Goal: Task Accomplishment & Management: Complete application form

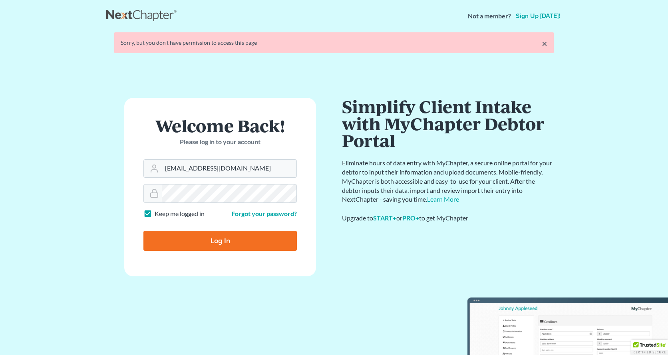
type input "[EMAIL_ADDRESS][DOMAIN_NAME]"
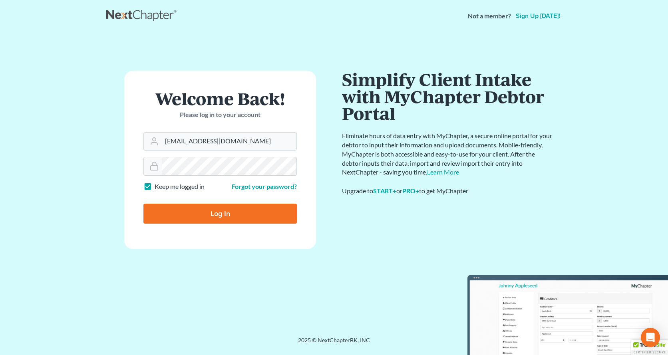
click at [206, 218] on input "Log In" at bounding box center [221, 214] width 154 height 20
type input "Thinking..."
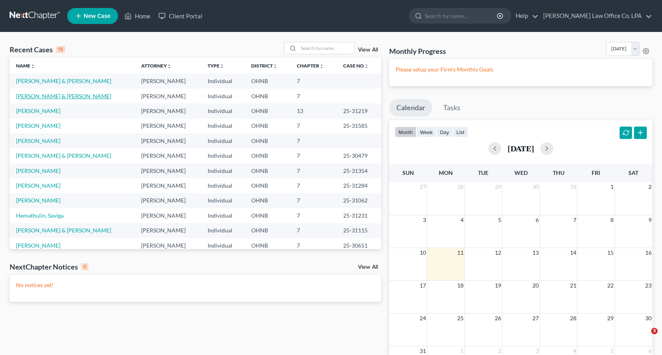
click at [60, 96] on link "Maag, Johnny & Cherie" at bounding box center [63, 96] width 95 height 7
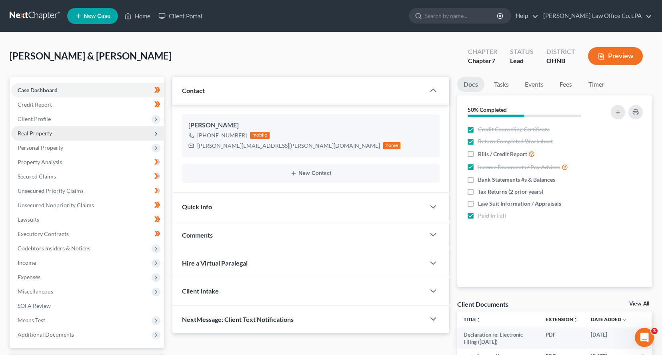
click at [65, 133] on span "Real Property" at bounding box center [87, 133] width 153 height 14
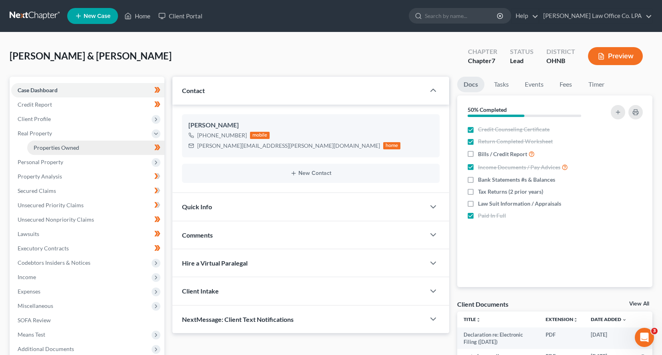
click at [60, 149] on span "Properties Owned" at bounding box center [57, 147] width 46 height 7
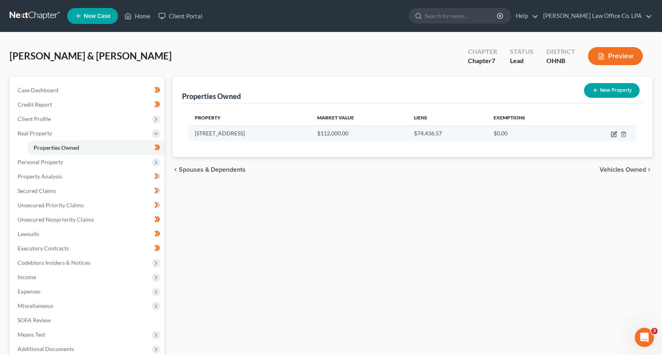
click at [615, 136] on icon "button" at bounding box center [613, 134] width 6 height 6
select select "36"
select select "0"
select select "4"
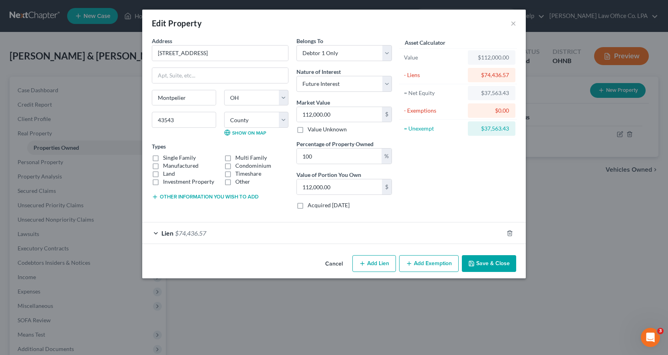
click at [163, 156] on label "Single Family" at bounding box center [179, 158] width 33 height 8
click at [166, 156] on input "Single Family" at bounding box center [168, 156] width 5 height 5
checkbox input "true"
click at [151, 237] on div "Lien $74,436.57" at bounding box center [322, 233] width 361 height 21
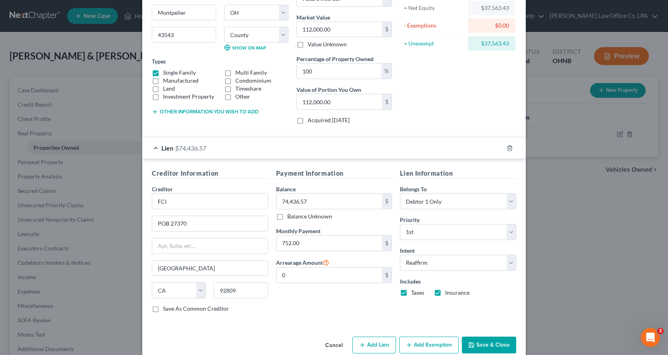
scroll to position [100, 0]
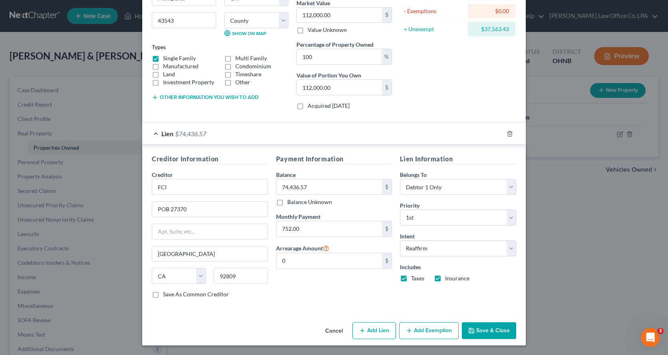
click at [154, 138] on div "Lien $74,436.57" at bounding box center [322, 133] width 361 height 21
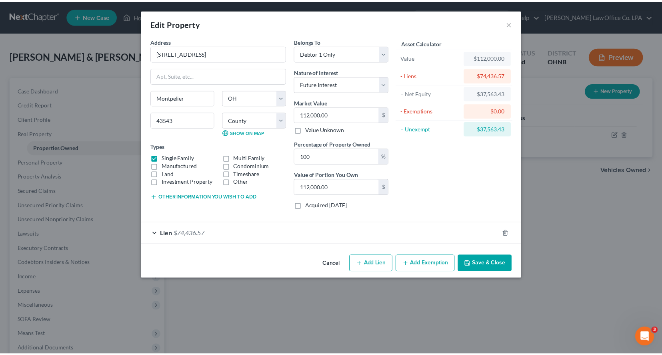
scroll to position [0, 0]
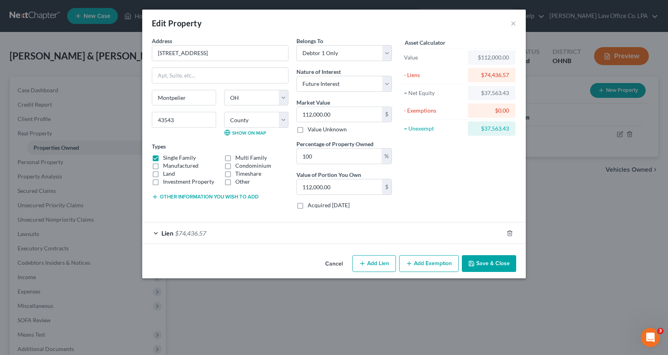
click at [496, 259] on button "Save & Close" at bounding box center [489, 263] width 54 height 17
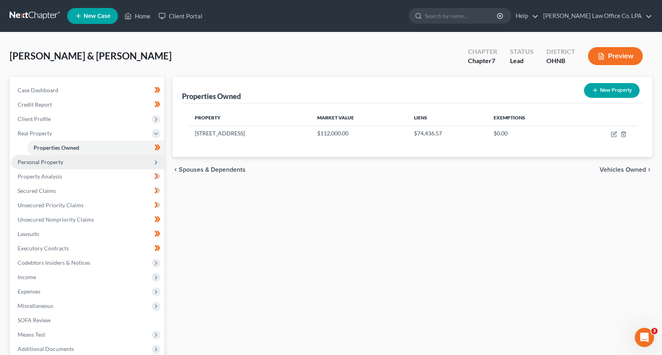
click at [78, 163] on span "Personal Property" at bounding box center [87, 162] width 153 height 14
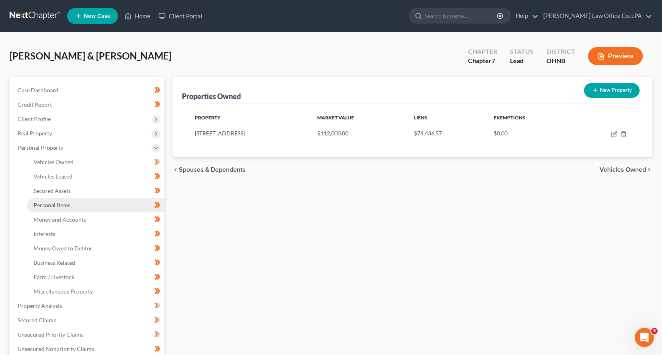
click at [77, 202] on link "Personal Items" at bounding box center [95, 205] width 137 height 14
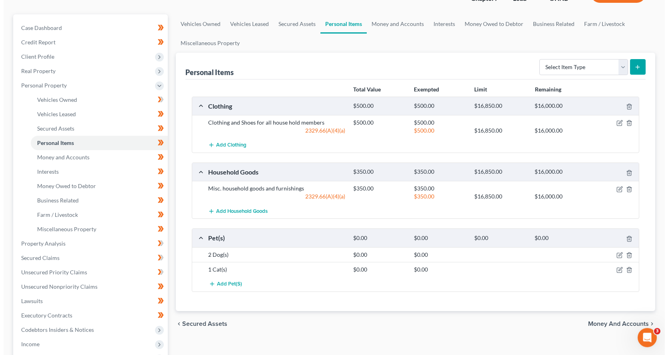
scroll to position [68, 0]
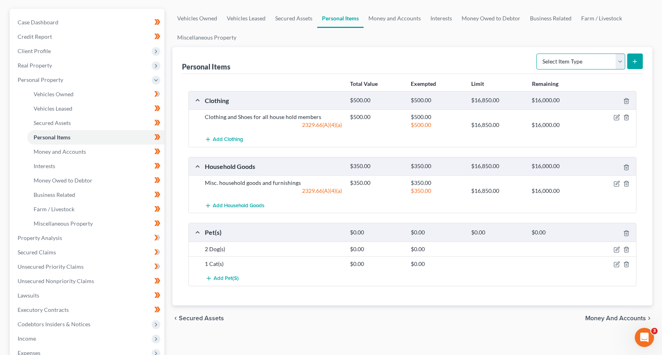
click at [622, 62] on select "Select Item Type Clothing Collectibles Of Value Electronics Firearms Household …" at bounding box center [580, 62] width 89 height 16
select select "electronics"
click option "Electronics" at bounding box center [0, 0] width 0 height 0
click at [638, 62] on button "submit" at bounding box center [635, 62] width 16 height 16
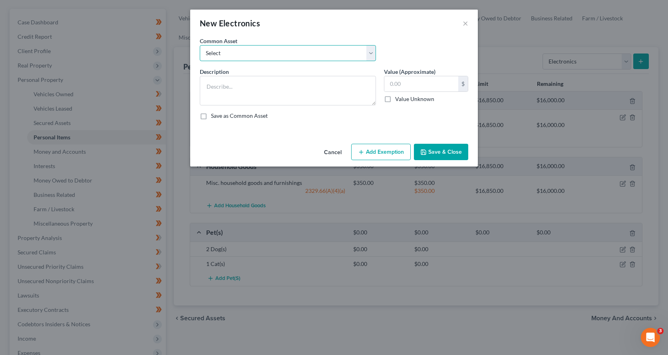
click at [200, 45] on select "Select Misc. @ residence" at bounding box center [288, 53] width 176 height 16
select select "0"
click option "Misc. @ residence" at bounding box center [0, 0] width 0 height 0
type textarea "Misc. @ residence"
drag, startPoint x: 415, startPoint y: 82, endPoint x: 372, endPoint y: 84, distance: 42.5
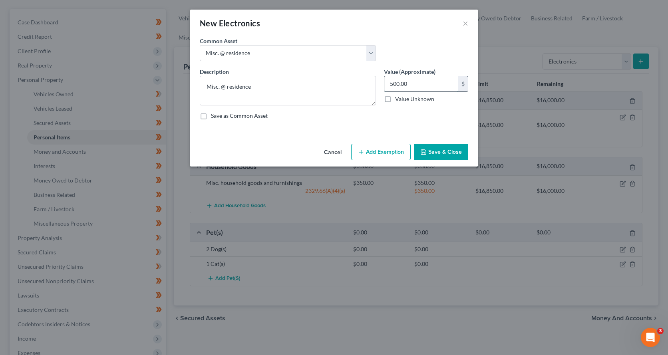
click at [385, 84] on input "500.00" at bounding box center [422, 83] width 74 height 15
drag, startPoint x: 412, startPoint y: 84, endPoint x: 389, endPoint y: 82, distance: 23.8
click at [389, 82] on input "500.00" at bounding box center [422, 83] width 74 height 15
type input "200.00"
click at [369, 167] on div "Cancel Add Exemption Save & Close" at bounding box center [334, 154] width 288 height 26
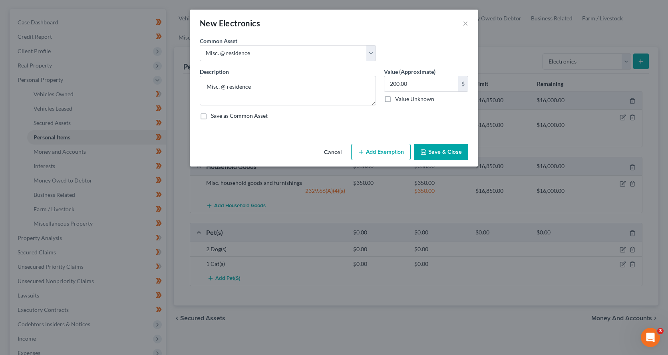
click at [373, 161] on button "Add Exemption" at bounding box center [381, 152] width 60 height 17
select select "2"
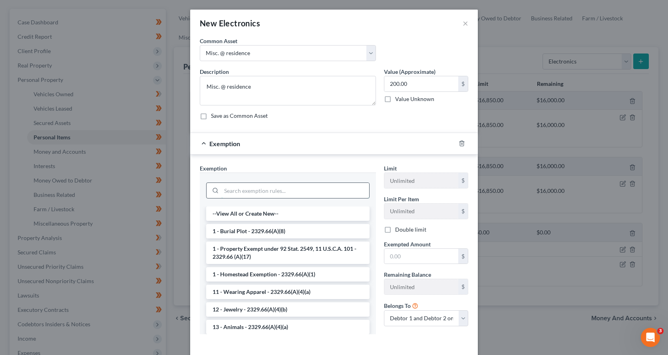
click at [251, 197] on input "search" at bounding box center [295, 190] width 148 height 15
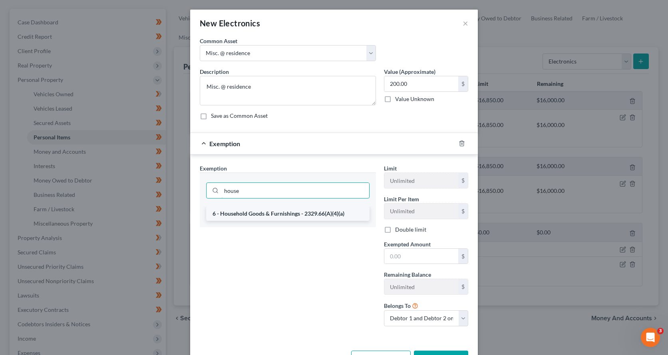
type input "house"
click at [243, 215] on li "6 - Household Goods & Furnishings - 2329.66(A)(4)(a)" at bounding box center [287, 214] width 163 height 14
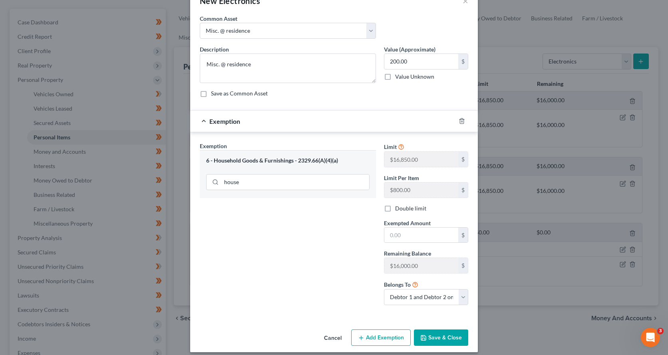
scroll to position [36, 0]
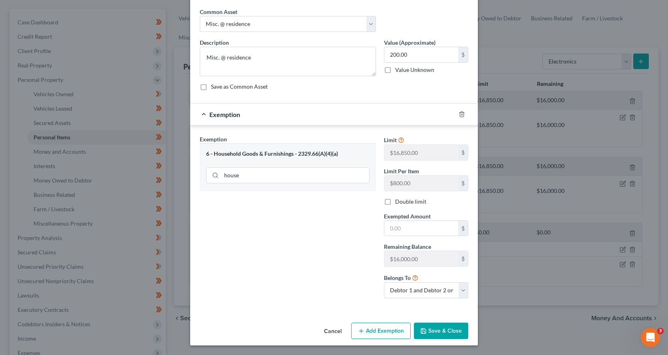
click at [447, 324] on button "Save & Close" at bounding box center [441, 331] width 54 height 17
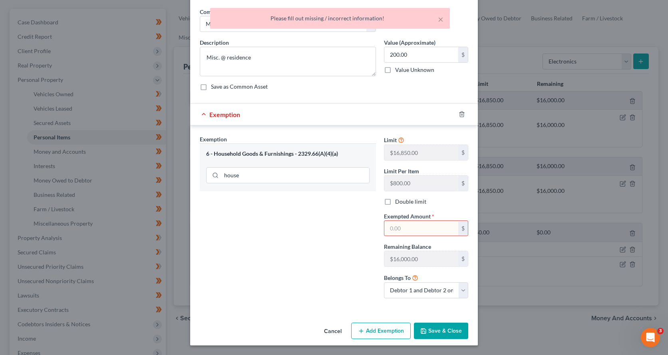
click at [424, 227] on input "text" at bounding box center [422, 228] width 74 height 15
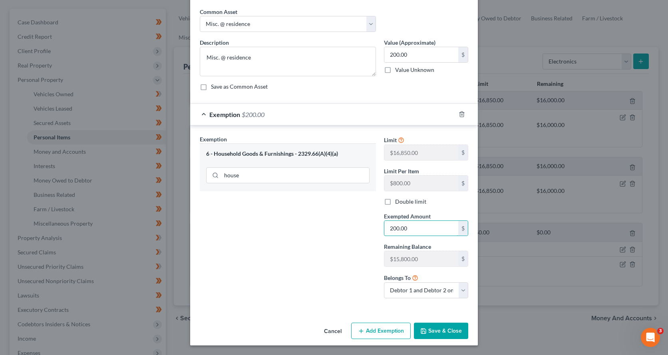
type input "200.00"
click at [441, 334] on button "Save & Close" at bounding box center [441, 331] width 54 height 17
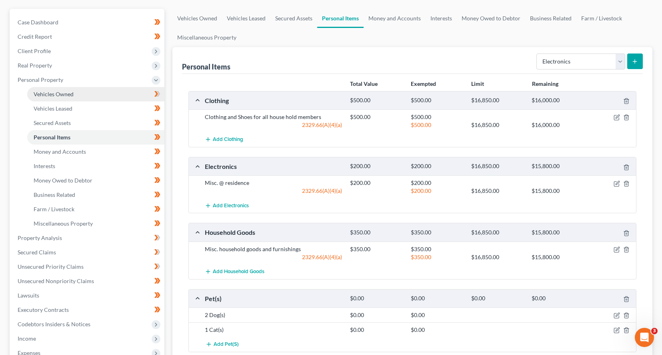
click at [94, 90] on link "Vehicles Owned" at bounding box center [95, 94] width 137 height 14
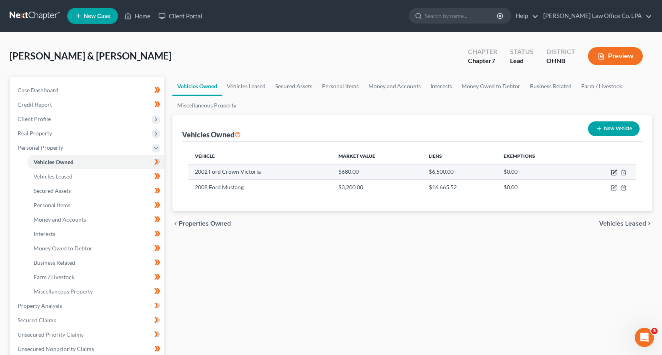
click at [614, 174] on icon "button" at bounding box center [613, 172] width 6 height 6
select select "0"
select select "24"
select select "0"
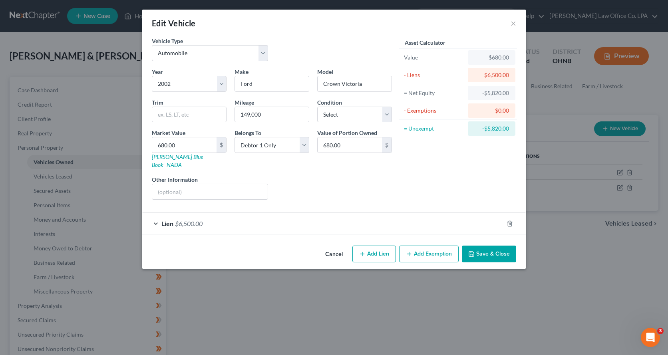
click at [410, 164] on div "Asset Calculator Value $680.00 - Liens $6,500.00 = Net Equity -$5,820.00 - Exem…" at bounding box center [458, 121] width 124 height 169
click at [512, 24] on button "×" at bounding box center [514, 23] width 6 height 10
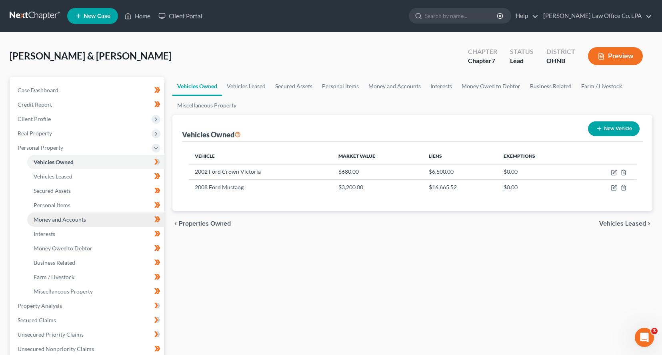
click at [73, 217] on span "Money and Accounts" at bounding box center [60, 219] width 52 height 7
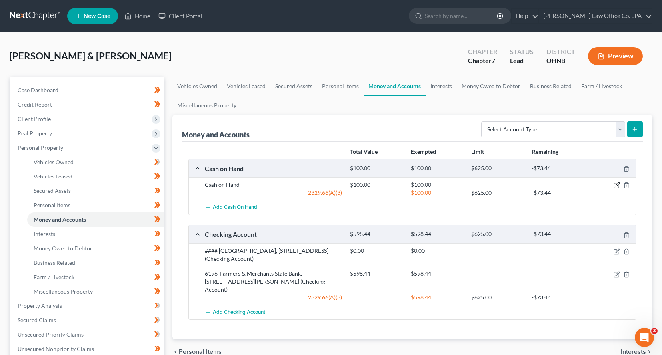
click at [615, 187] on icon "button" at bounding box center [616, 185] width 6 height 6
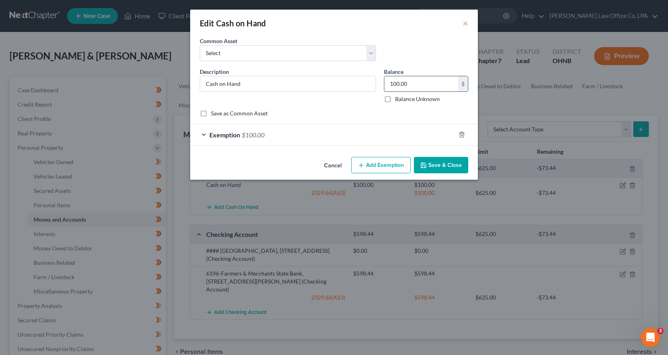
drag, startPoint x: 427, startPoint y: 84, endPoint x: 366, endPoint y: 80, distance: 60.9
click at [385, 80] on input "100.00" at bounding box center [422, 83] width 74 height 15
drag, startPoint x: 422, startPoint y: 83, endPoint x: 368, endPoint y: 83, distance: 53.6
click at [385, 83] on input "100.00" at bounding box center [422, 83] width 74 height 15
type input "6.00"
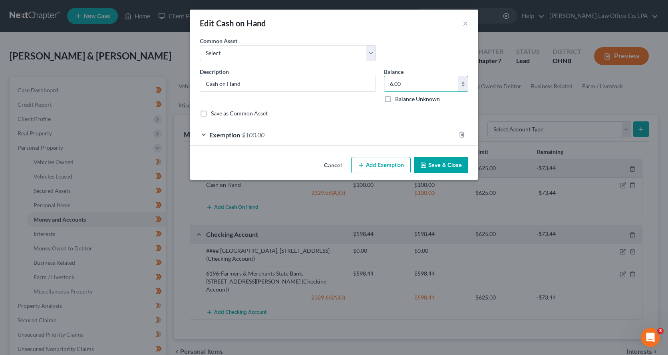
click at [215, 142] on div "Exemption $100.00" at bounding box center [322, 134] width 265 height 21
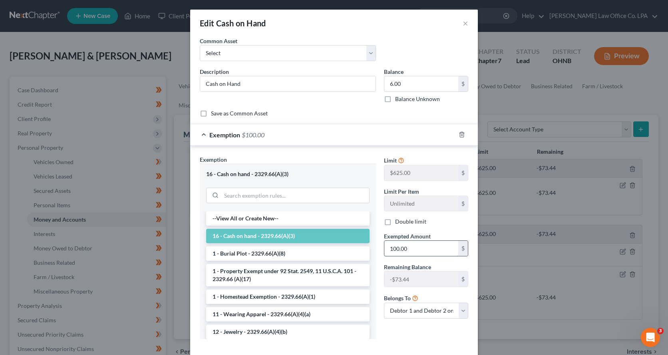
drag, startPoint x: 415, startPoint y: 254, endPoint x: 378, endPoint y: 253, distance: 36.8
click at [385, 253] on input "100.00" at bounding box center [422, 248] width 74 height 15
drag, startPoint x: 413, startPoint y: 246, endPoint x: 389, endPoint y: 248, distance: 24.9
click at [389, 248] on input "100.00" at bounding box center [422, 248] width 74 height 15
click at [410, 250] on input "100.00" at bounding box center [422, 248] width 74 height 15
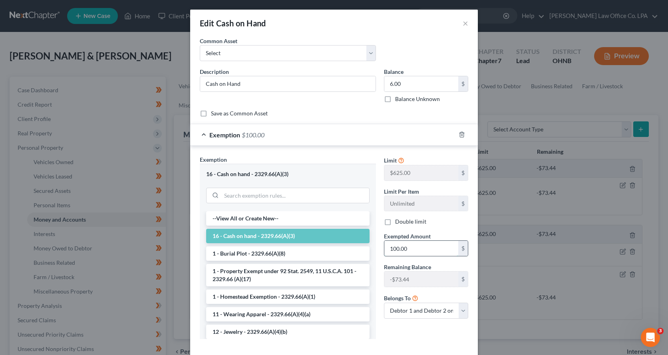
drag, startPoint x: 414, startPoint y: 249, endPoint x: 386, endPoint y: 249, distance: 28.4
click at [385, 249] on input "100.00" at bounding box center [422, 248] width 74 height 15
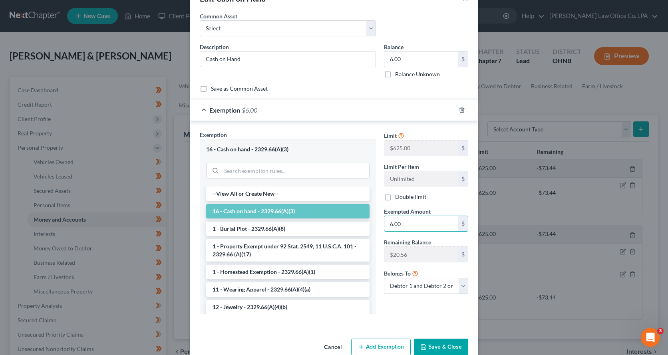
scroll to position [41, 0]
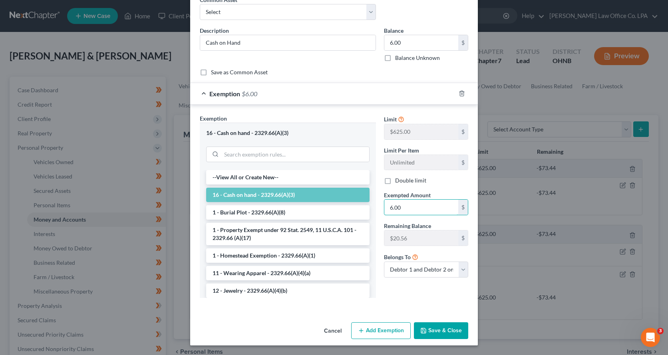
type input "6.00"
click at [449, 333] on button "Save & Close" at bounding box center [441, 331] width 54 height 17
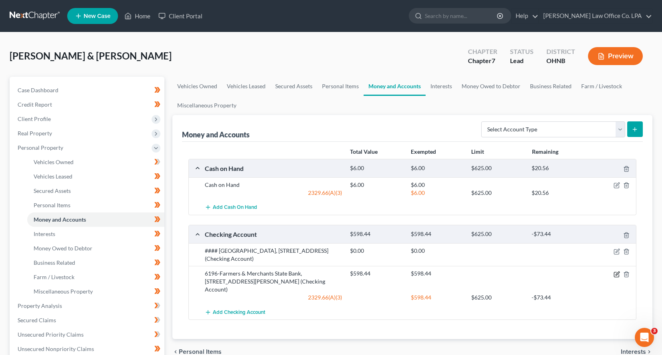
click at [615, 275] on icon "button" at bounding box center [616, 274] width 6 height 6
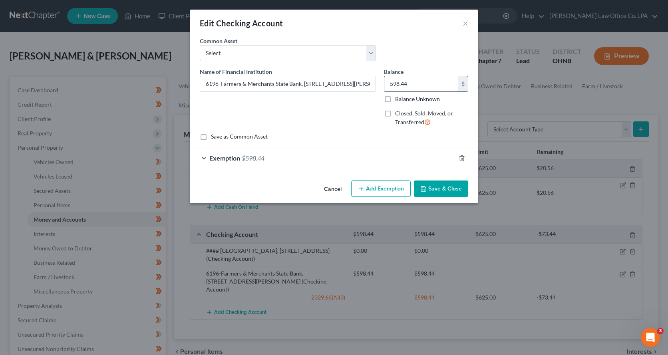
drag, startPoint x: 418, startPoint y: 84, endPoint x: 373, endPoint y: 84, distance: 45.2
click at [385, 84] on input "598.44" at bounding box center [422, 83] width 74 height 15
drag, startPoint x: 439, startPoint y: 88, endPoint x: 377, endPoint y: 81, distance: 62.4
click at [385, 81] on input "598.44" at bounding box center [422, 83] width 74 height 15
type input "3.66"
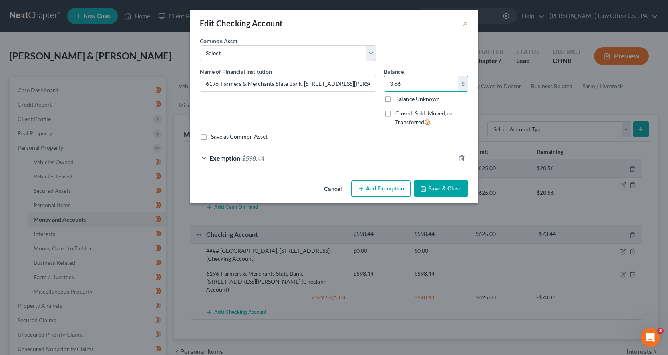
drag, startPoint x: 235, startPoint y: 161, endPoint x: 264, endPoint y: 161, distance: 29.2
click at [235, 162] on span "Exemption" at bounding box center [224, 158] width 31 height 8
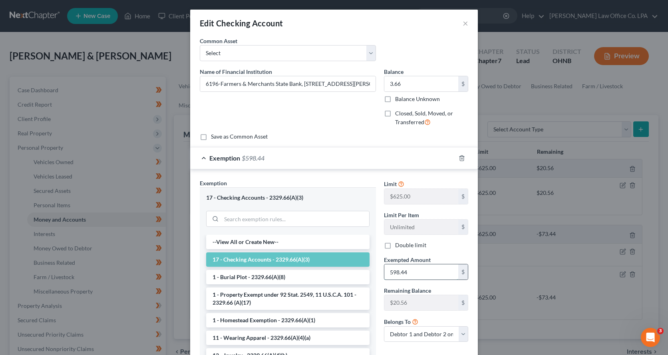
drag, startPoint x: 423, startPoint y: 267, endPoint x: 385, endPoint y: 261, distance: 39.1
click at [385, 271] on input "598.44" at bounding box center [422, 272] width 74 height 15
drag, startPoint x: 411, startPoint y: 271, endPoint x: 359, endPoint y: 252, distance: 56.3
click at [385, 265] on input "598.44" at bounding box center [422, 272] width 74 height 15
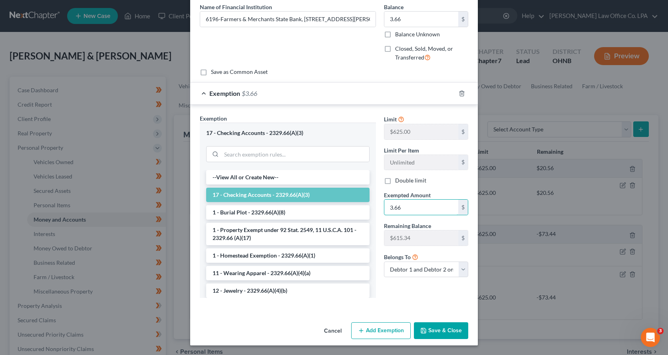
type input "3.66"
click at [434, 327] on button "Save & Close" at bounding box center [441, 331] width 54 height 17
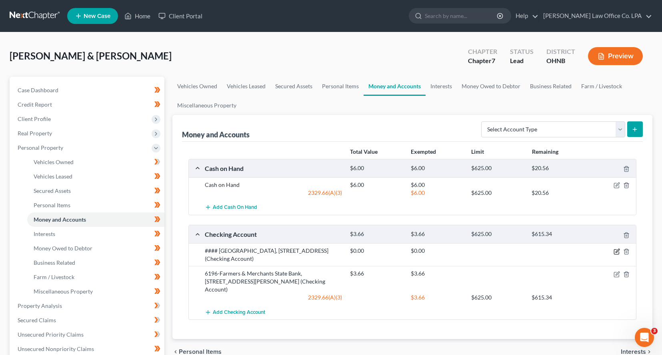
click at [614, 253] on icon "button" at bounding box center [616, 251] width 5 height 5
select select "36"
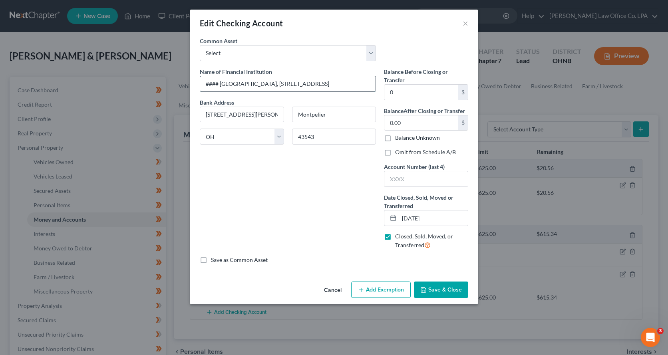
drag, startPoint x: 221, startPoint y: 83, endPoint x: 190, endPoint y: 86, distance: 30.9
click at [200, 86] on input "#### Huntington National Bank, 107 W. Main Street, Montpelier, OH 43543" at bounding box center [287, 83] width 175 height 15
type input "Huntington National Bank, 107 W. Main Street, Montpelier, OH 43543"
click at [447, 283] on button "Save & Close" at bounding box center [441, 290] width 54 height 17
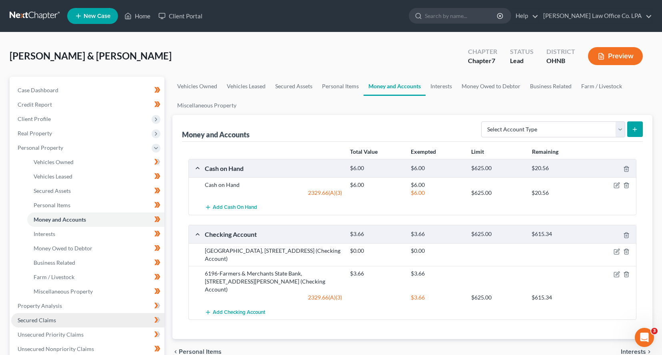
click at [54, 322] on span "Secured Claims" at bounding box center [37, 320] width 38 height 7
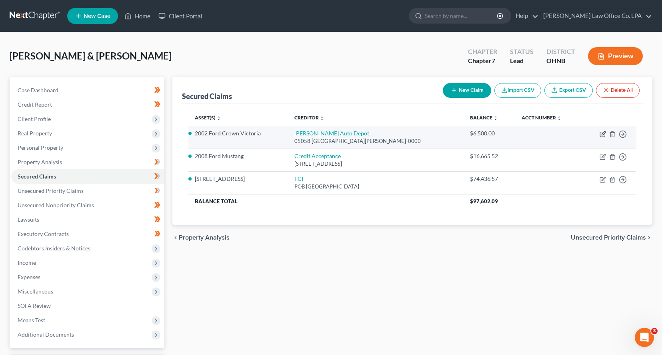
click at [602, 134] on icon "button" at bounding box center [602, 134] width 6 height 6
select select "36"
select select "2"
select select "0"
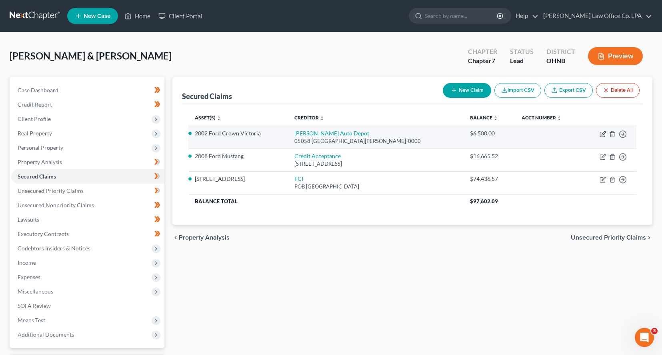
select select "0"
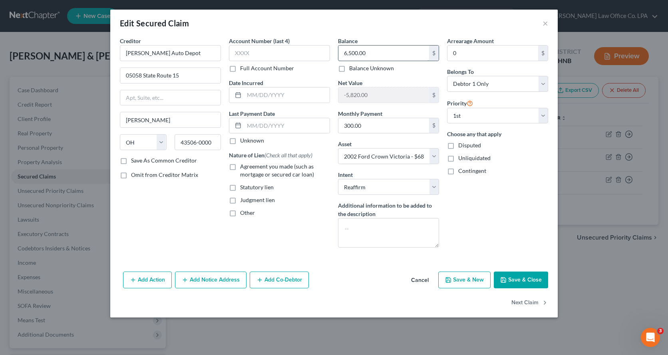
drag, startPoint x: 381, startPoint y: 52, endPoint x: 328, endPoint y: 51, distance: 53.2
click at [339, 51] on input "6,500.00" at bounding box center [384, 53] width 91 height 15
drag, startPoint x: 367, startPoint y: 54, endPoint x: 338, endPoint y: 54, distance: 28.4
click at [339, 54] on input "6,500.00" at bounding box center [384, 53] width 91 height 15
type input "4,900.00"
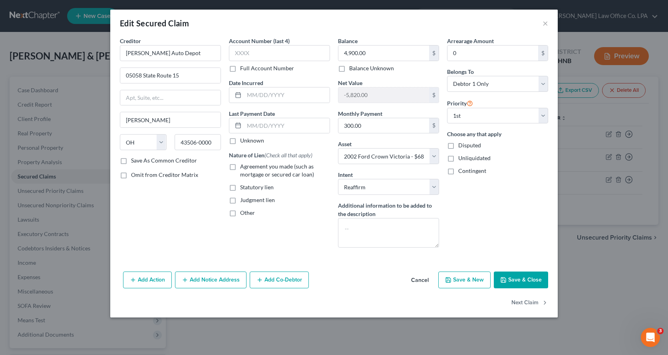
click at [517, 289] on button "Save & Close" at bounding box center [521, 280] width 54 height 17
select select
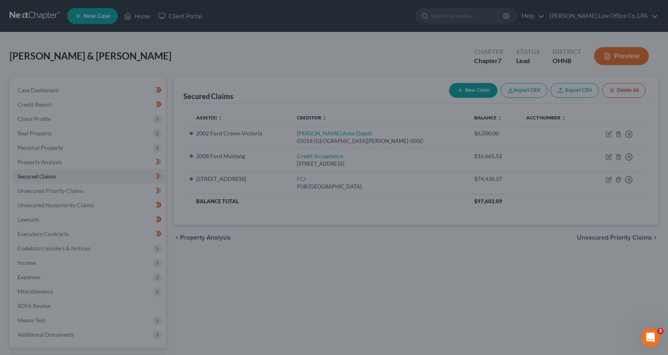
type input "-4,220.00"
select select "2"
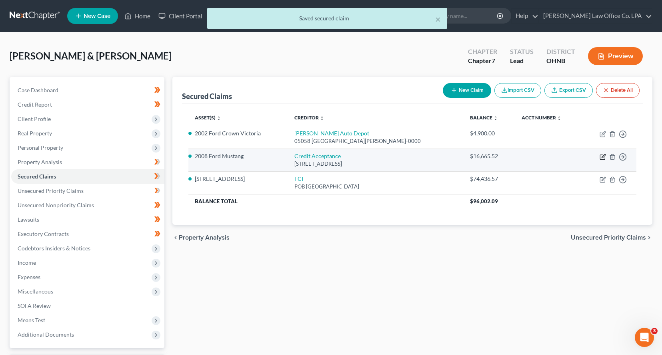
click at [600, 157] on icon "button" at bounding box center [602, 157] width 5 height 5
select select "23"
select select "7"
select select "2"
select select "0"
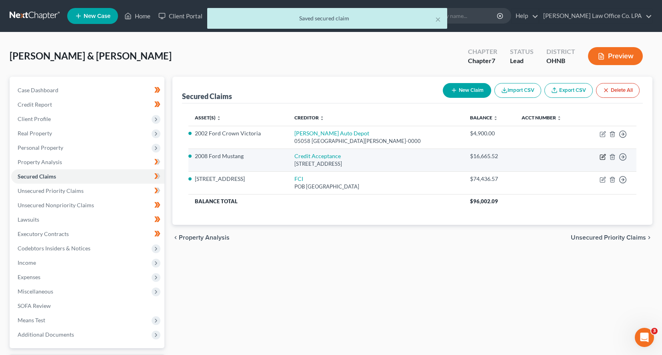
select select "0"
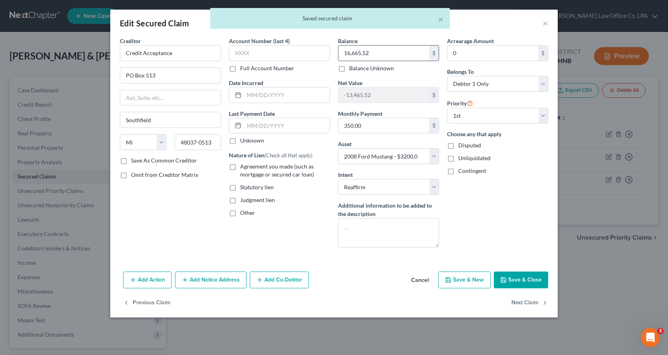
drag, startPoint x: 394, startPoint y: 54, endPoint x: 330, endPoint y: 50, distance: 64.0
click at [339, 50] on input "16,665.52" at bounding box center [384, 53] width 91 height 15
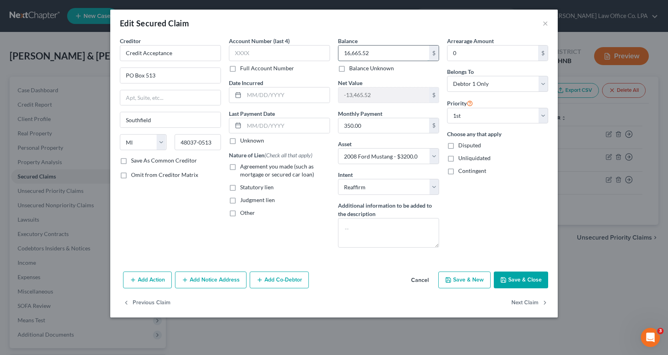
drag, startPoint x: 401, startPoint y: 54, endPoint x: 314, endPoint y: 48, distance: 87.0
click at [339, 48] on input "16,665.52" at bounding box center [384, 53] width 91 height 15
type input "10,000.00"
click at [522, 229] on div "Arrearage Amount 0 $ Belongs To * Select Debtor 1 Only Debtor 2 Only Debtor 1 A…" at bounding box center [497, 145] width 109 height 217
click at [517, 284] on button "Save & Close" at bounding box center [521, 280] width 54 height 17
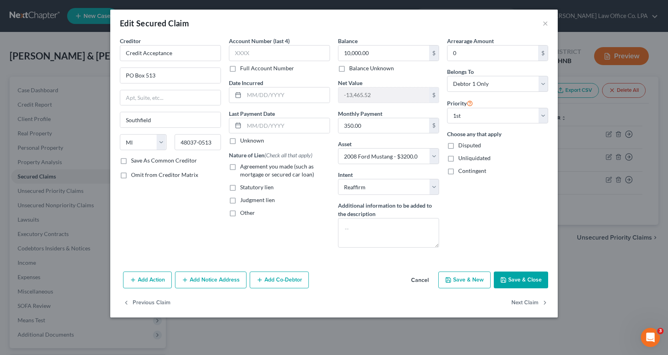
select select
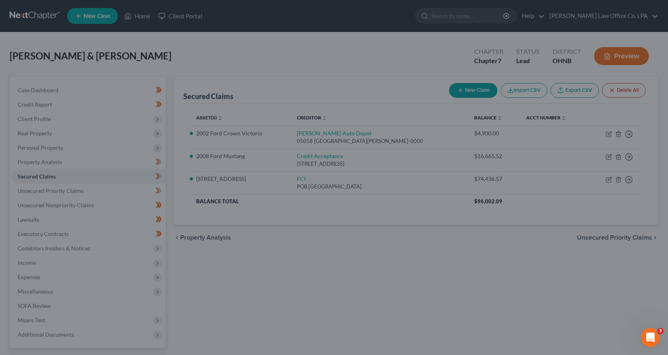
type input "-6,800.00"
select select "7"
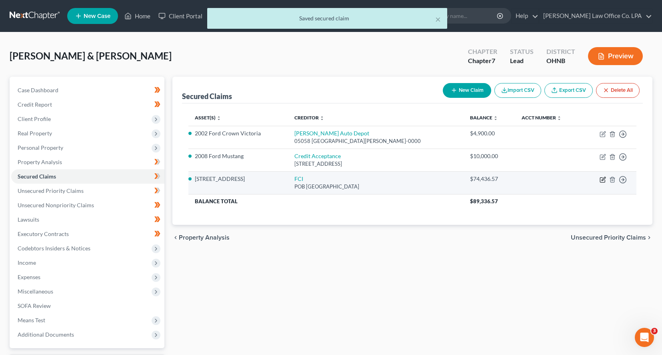
click at [602, 182] on icon "button" at bounding box center [602, 180] width 6 height 6
select select "4"
select select "10"
select select "2"
select select "0"
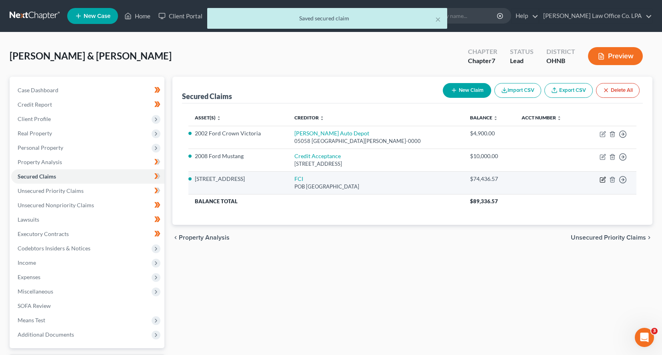
select select "0"
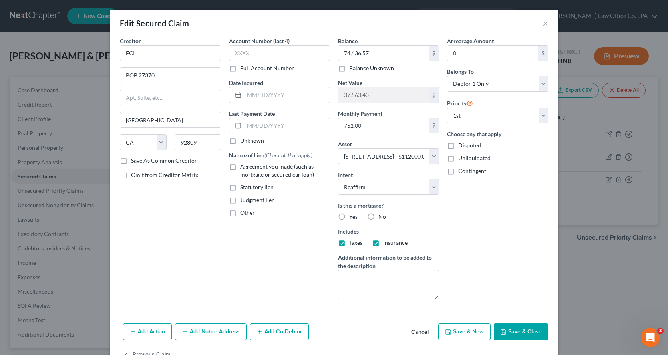
click at [504, 338] on button "Save & Close" at bounding box center [521, 332] width 54 height 17
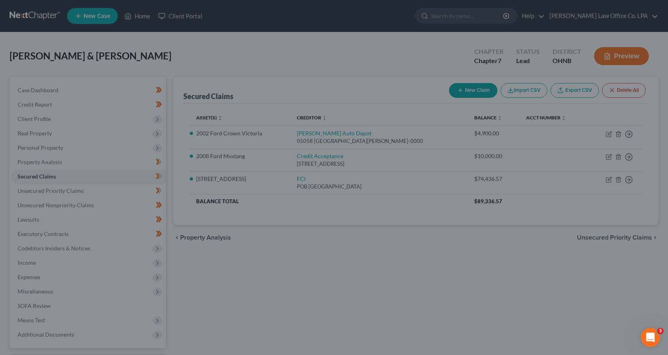
select select "10"
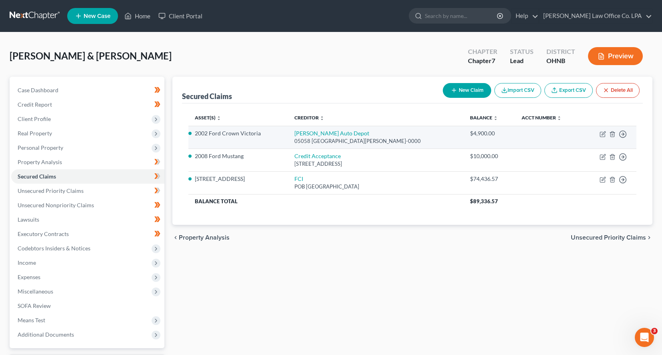
click at [600, 138] on td "Move to E Move to F Move to G Move to Notice Only" at bounding box center [609, 137] width 54 height 23
click at [602, 135] on icon "button" at bounding box center [603, 134] width 4 height 4
select select "36"
select select "2"
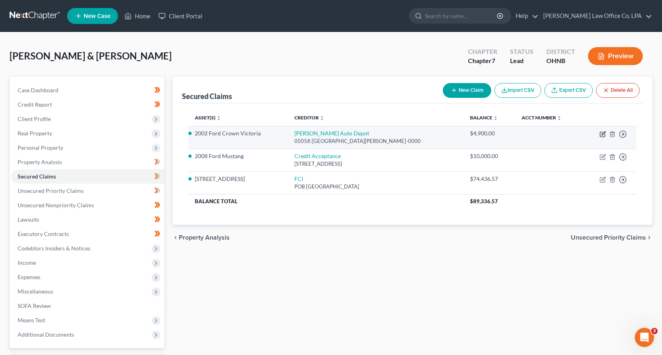
select select "0"
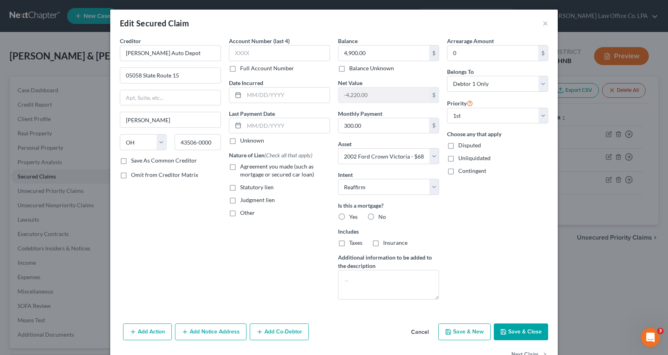
click at [526, 339] on button "Save & Close" at bounding box center [521, 332] width 54 height 17
select select "2"
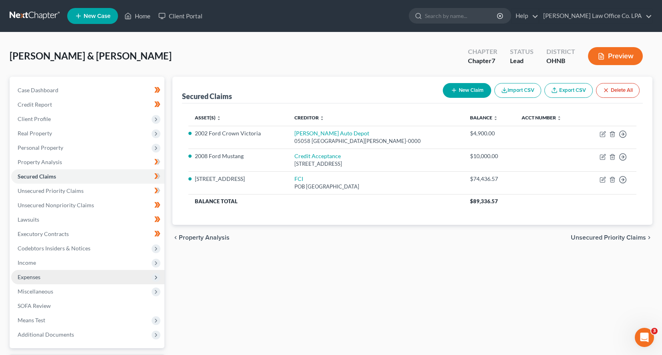
click at [96, 280] on span "Expenses" at bounding box center [87, 277] width 153 height 14
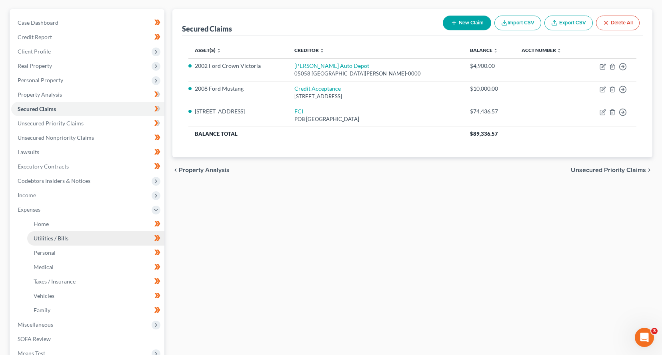
scroll to position [68, 0]
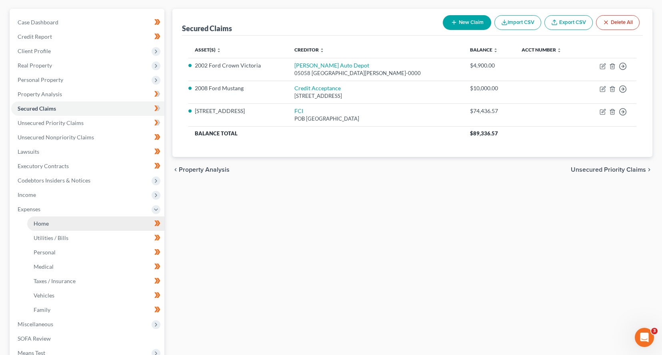
click at [98, 221] on link "Home" at bounding box center [95, 224] width 137 height 14
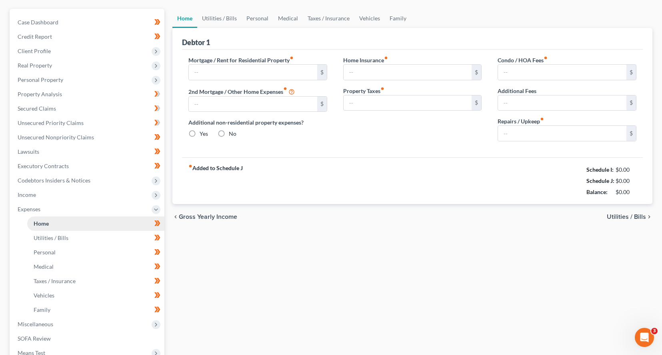
type input "752.00"
type input "0.00"
radio input "true"
type input "0.00"
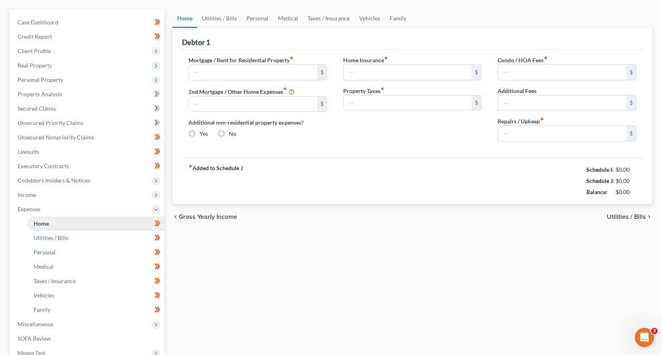
type input "0.00"
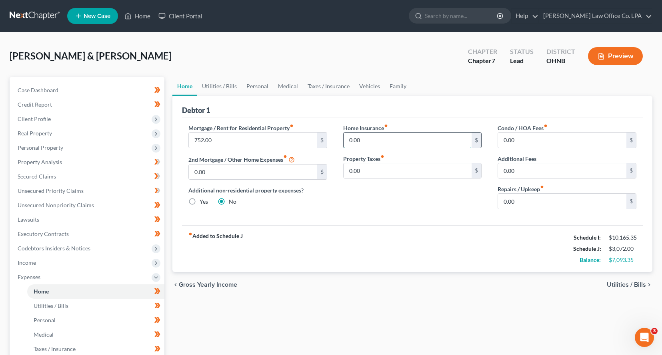
drag, startPoint x: 356, startPoint y: 140, endPoint x: 352, endPoint y: 141, distance: 4.0
click at [352, 140] on input "0.00" at bounding box center [407, 140] width 128 height 15
drag, startPoint x: 373, startPoint y: 136, endPoint x: 344, endPoint y: 138, distance: 28.5
click at [345, 138] on input "0.00" at bounding box center [407, 140] width 128 height 15
type input "66.00"
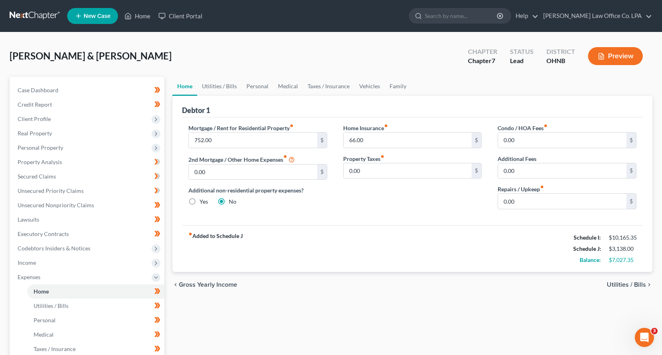
click at [385, 110] on div "Debtor 1" at bounding box center [412, 107] width 461 height 22
drag, startPoint x: 516, startPoint y: 197, endPoint x: 481, endPoint y: 199, distance: 34.4
click at [498, 199] on input "0.00" at bounding box center [562, 201] width 128 height 15
drag, startPoint x: 527, startPoint y: 195, endPoint x: 467, endPoint y: 202, distance: 60.7
click at [498, 202] on input "0.00" at bounding box center [562, 201] width 128 height 15
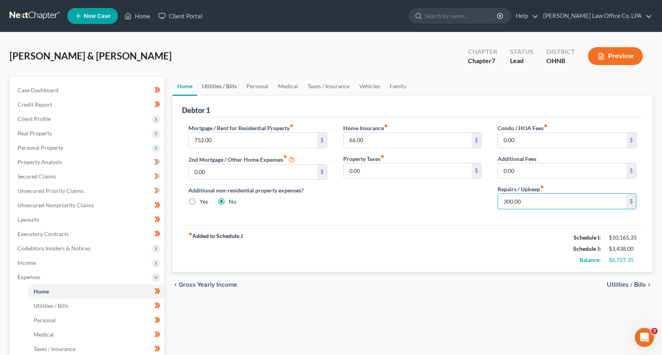
type input "300.00"
click at [230, 90] on link "Utilities / Bills" at bounding box center [219, 86] width 44 height 19
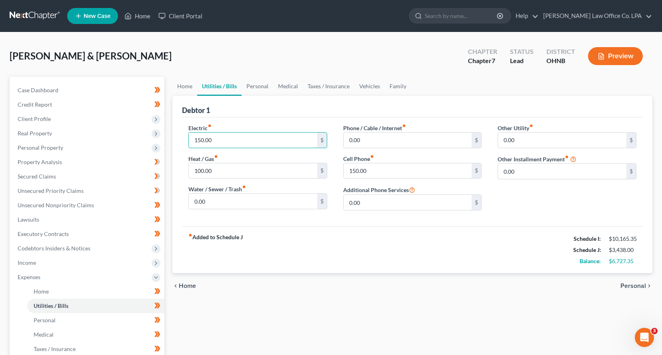
drag, startPoint x: 217, startPoint y: 141, endPoint x: 179, endPoint y: 143, distance: 38.4
click at [189, 143] on input "150.00" at bounding box center [253, 140] width 128 height 15
drag, startPoint x: 220, startPoint y: 146, endPoint x: 173, endPoint y: 146, distance: 46.8
click at [189, 146] on input "150.00" at bounding box center [253, 140] width 128 height 15
type input "560.00"
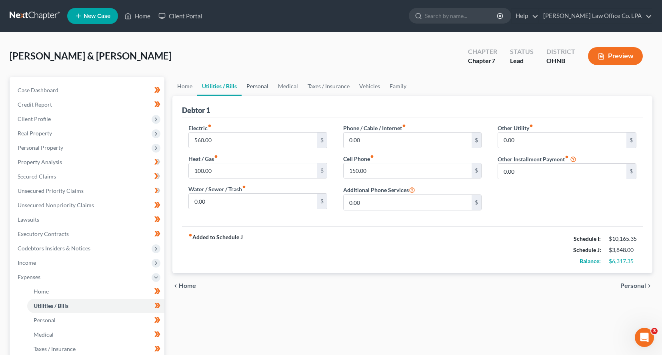
click at [256, 85] on link "Personal" at bounding box center [257, 86] width 32 height 19
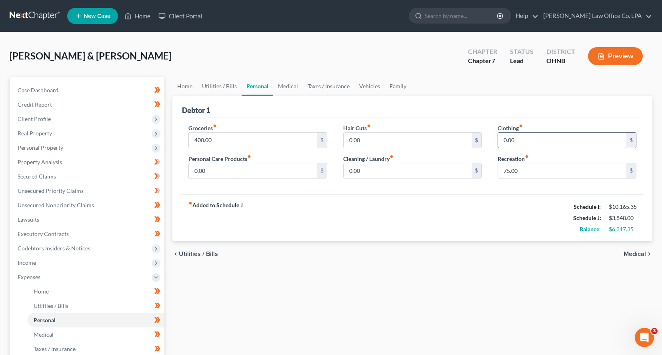
drag, startPoint x: 516, startPoint y: 142, endPoint x: 490, endPoint y: 142, distance: 26.0
click at [498, 142] on input "0.00" at bounding box center [562, 140] width 128 height 15
drag, startPoint x: 531, startPoint y: 136, endPoint x: 481, endPoint y: 136, distance: 50.0
click at [498, 136] on input "0.00" at bounding box center [562, 140] width 128 height 15
type input "100.00"
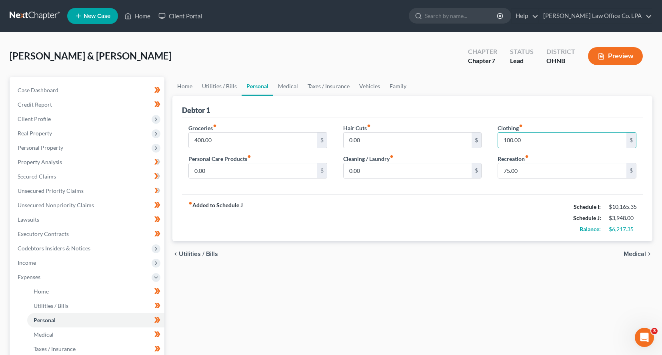
click at [461, 205] on div "fiber_manual_record Added to Schedule J Schedule I: $10,165.35 Schedule J: $3,9…" at bounding box center [412, 218] width 461 height 47
drag, startPoint x: 215, startPoint y: 170, endPoint x: 191, endPoint y: 171, distance: 24.0
click at [191, 171] on input "0.00" at bounding box center [253, 170] width 128 height 15
drag, startPoint x: 216, startPoint y: 173, endPoint x: 183, endPoint y: 173, distance: 32.8
click at [189, 173] on input "0.00" at bounding box center [253, 170] width 128 height 15
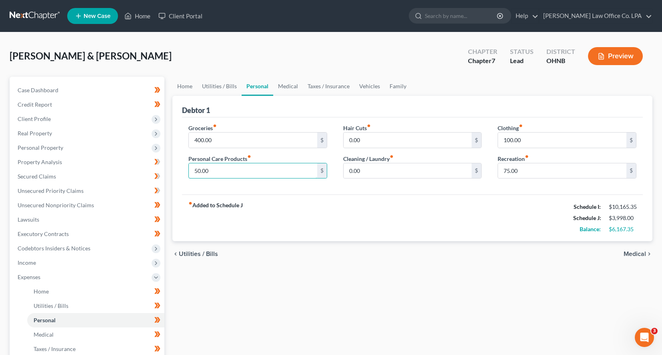
type input "50.00"
click at [309, 181] on div "Groceries fiber_manual_record 400.00 $ Personal Care Products fiber_manual_reco…" at bounding box center [257, 155] width 155 height 62
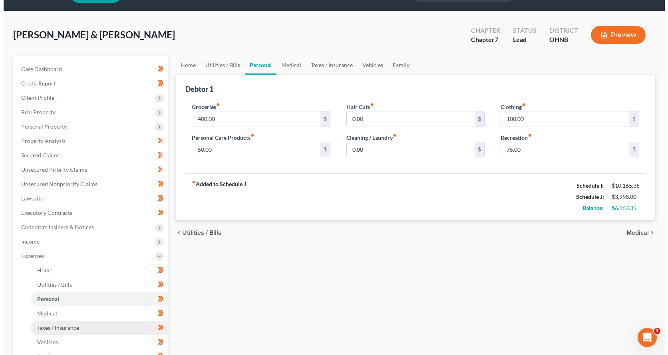
scroll to position [68, 0]
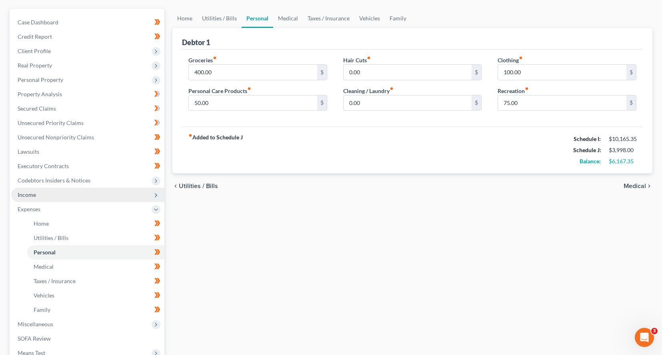
click at [73, 197] on span "Income" at bounding box center [87, 195] width 153 height 14
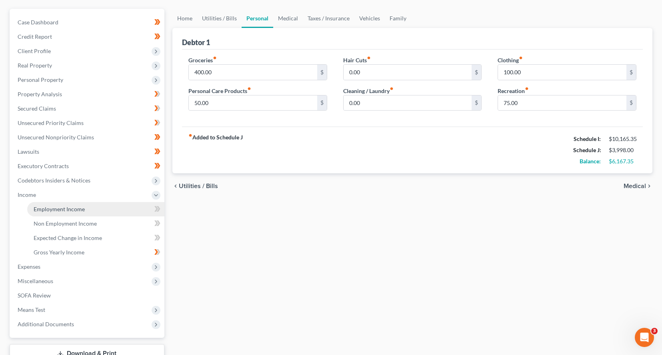
click at [70, 210] on span "Employment Income" at bounding box center [59, 209] width 51 height 7
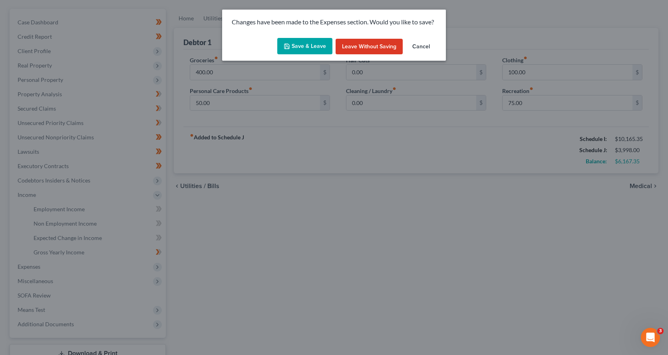
click at [309, 47] on button "Save & Leave" at bounding box center [304, 46] width 55 height 17
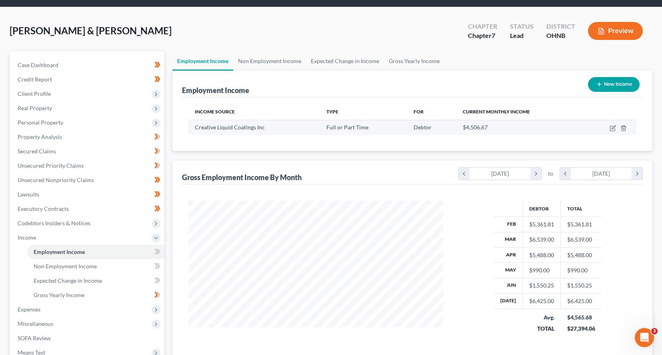
scroll to position [34, 0]
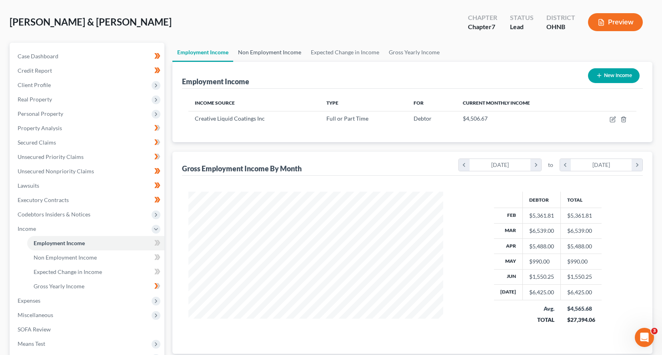
click at [295, 58] on link "Non Employment Income" at bounding box center [269, 52] width 73 height 19
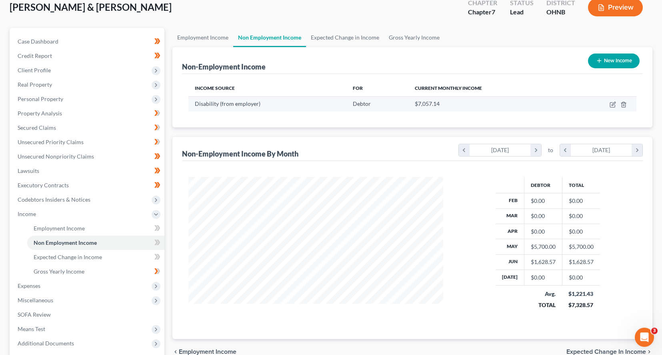
scroll to position [68, 0]
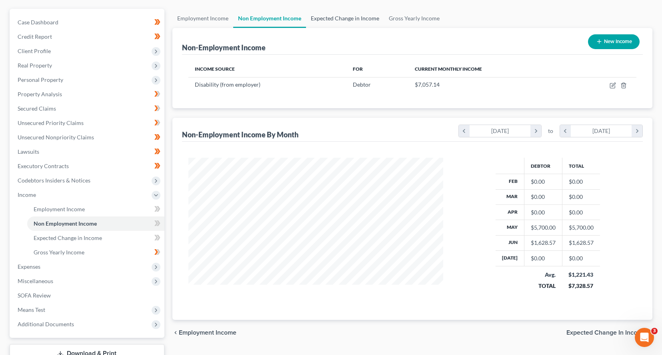
click at [333, 23] on link "Expected Change in Income" at bounding box center [345, 18] width 78 height 19
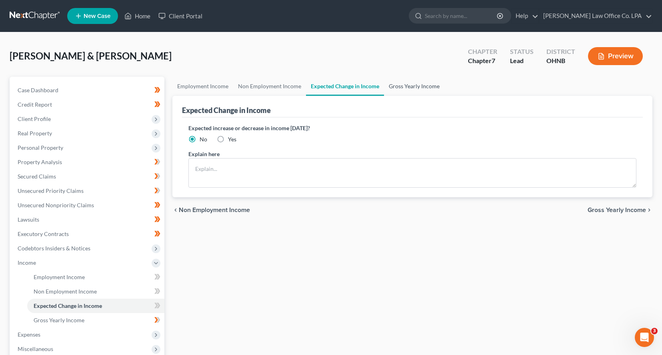
click at [408, 86] on link "Gross Yearly Income" at bounding box center [414, 86] width 60 height 19
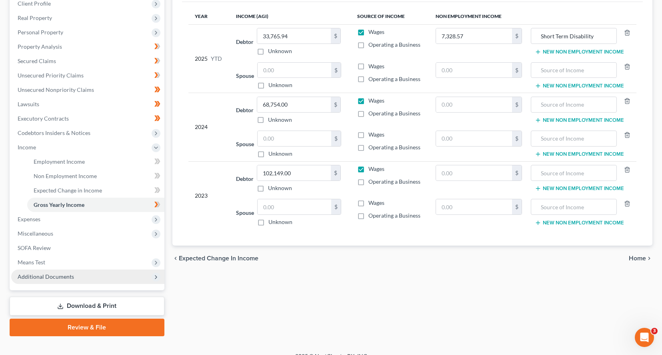
scroll to position [126, 0]
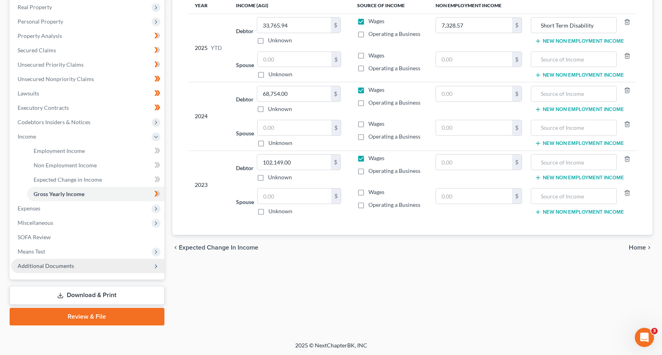
click at [61, 268] on span "Additional Documents" at bounding box center [46, 266] width 56 height 7
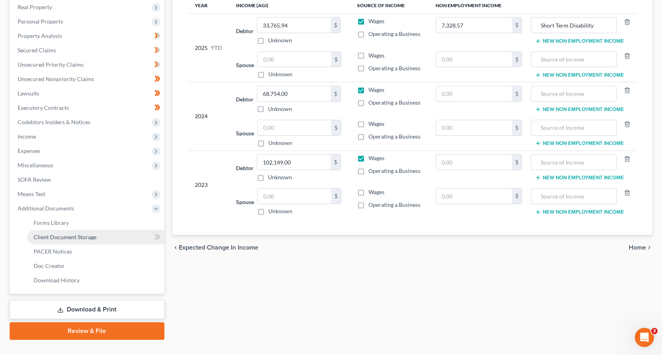
click at [88, 238] on span "Client Document Storage" at bounding box center [65, 237] width 63 height 7
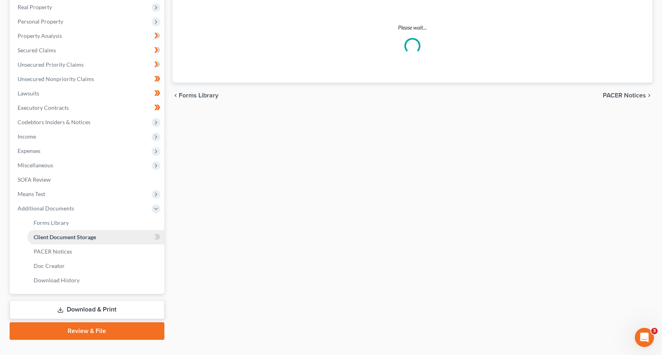
select select "5"
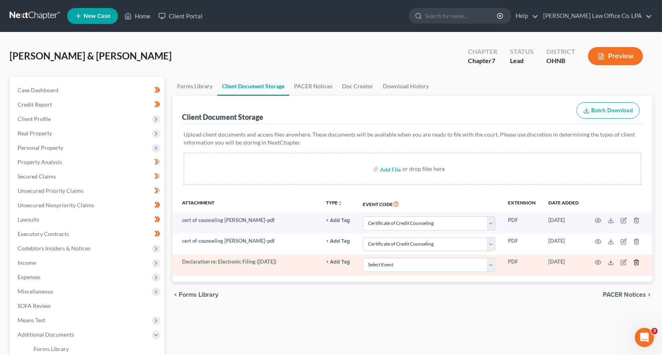
click at [638, 261] on icon "button" at bounding box center [636, 262] width 4 height 5
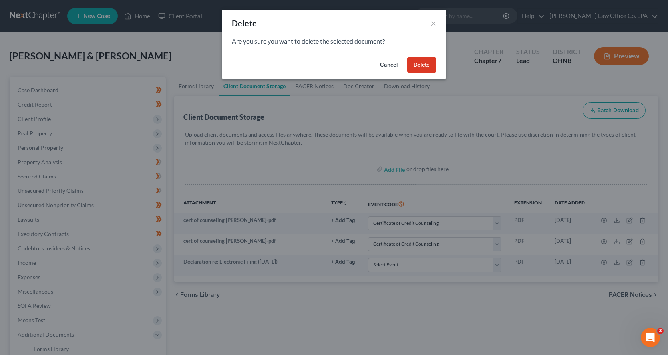
click at [423, 67] on button "Delete" at bounding box center [421, 65] width 29 height 16
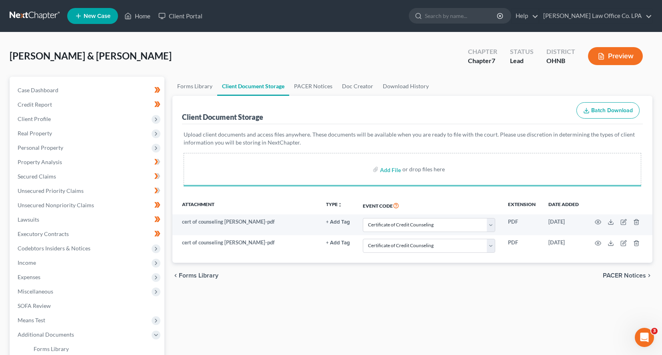
select select "5"
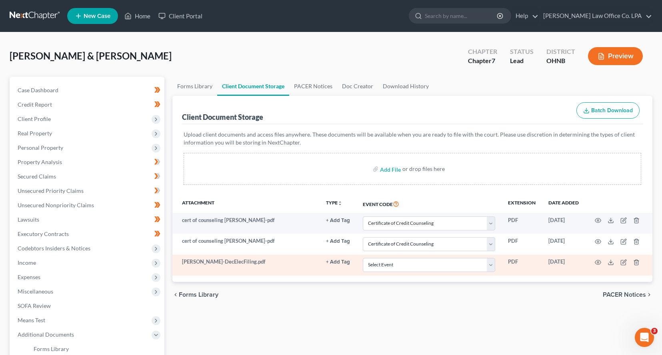
click at [395, 257] on td "Select Event 20 Largest Unsecured Creditors Amended List of Creditors (Fee) Ame…" at bounding box center [428, 265] width 145 height 21
click at [363, 258] on select "Select Event 20 Largest Unsecured Creditors Amended List of Creditors (Fee) Ame…" at bounding box center [429, 265] width 132 height 14
select select "16"
click option "Declaration Re: Electronic Filing" at bounding box center [0, 0] width 0 height 0
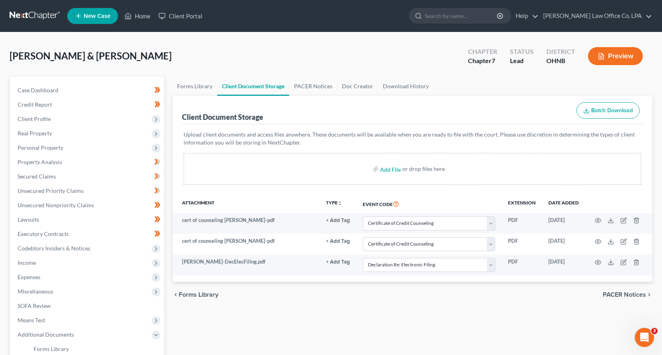
click at [399, 309] on div "Forms Library Client Document Storage PACER Notices Doc Creator Download Histor…" at bounding box center [412, 272] width 488 height 390
select select "5"
select select "16"
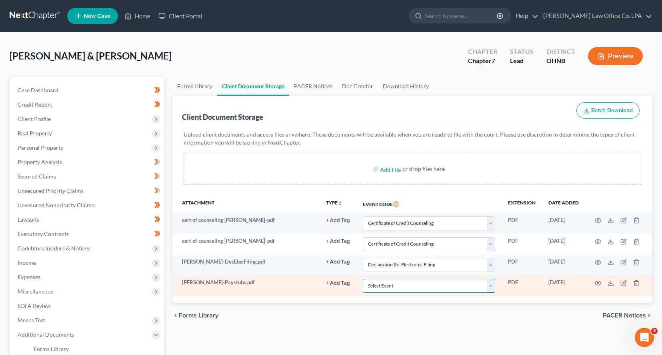
click at [405, 285] on select "Select Event 20 Largest Unsecured Creditors Amended List of Creditors (Fee) Ame…" at bounding box center [429, 286] width 132 height 14
select select "20"
click option "Employee Income Records" at bounding box center [0, 0] width 0 height 0
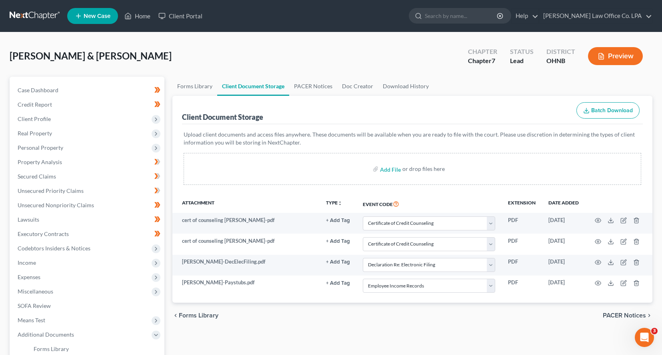
click at [409, 316] on div "chevron_left Forms Library PACER Notices chevron_right" at bounding box center [412, 316] width 480 height 26
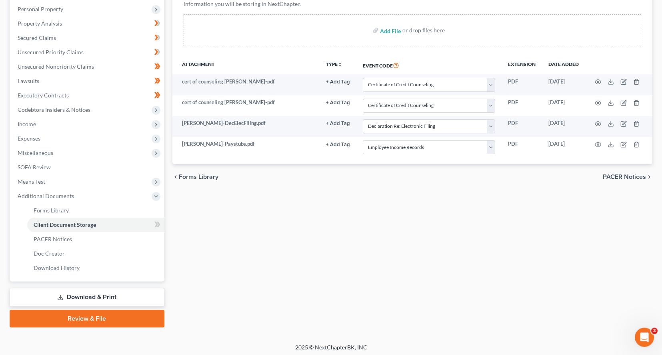
scroll to position [141, 0]
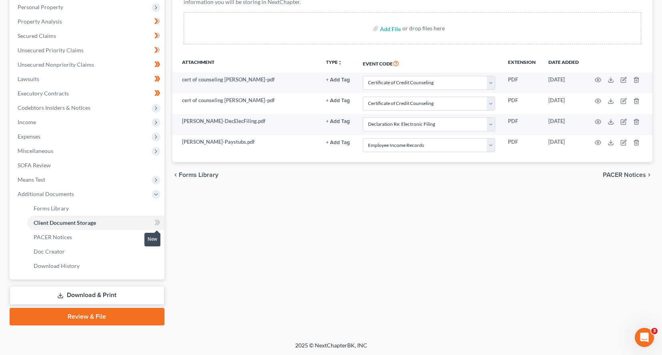
click at [156, 225] on icon at bounding box center [157, 223] width 6 height 10
click at [107, 317] on link "Review & File" at bounding box center [87, 317] width 155 height 18
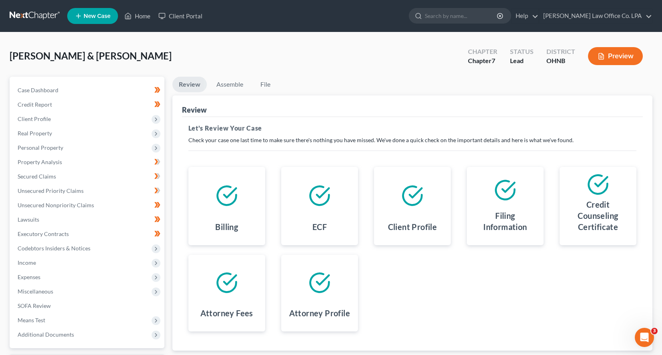
scroll to position [69, 0]
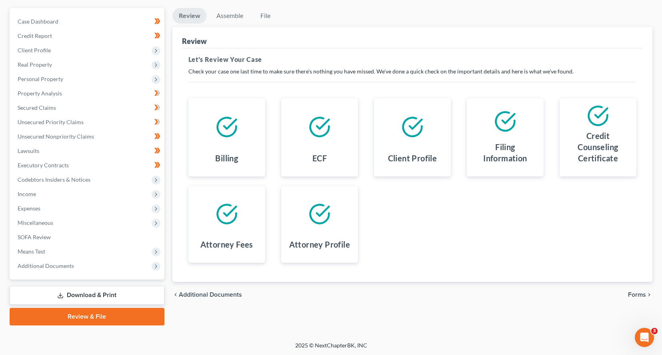
click at [640, 292] on span "Forms" at bounding box center [637, 295] width 18 height 6
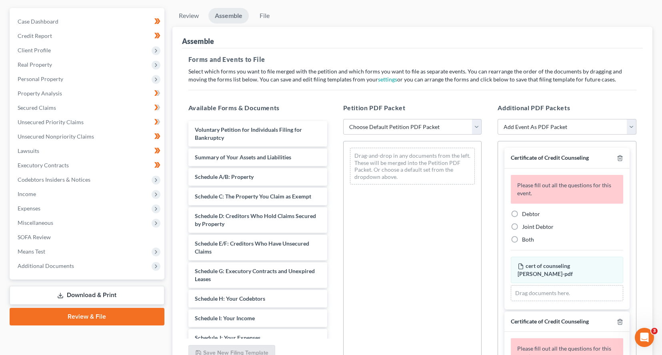
click at [522, 227] on label "Joint Debtor" at bounding box center [538, 227] width 32 height 8
click at [525, 227] on input "Joint Debtor" at bounding box center [527, 225] width 5 height 5
radio input "true"
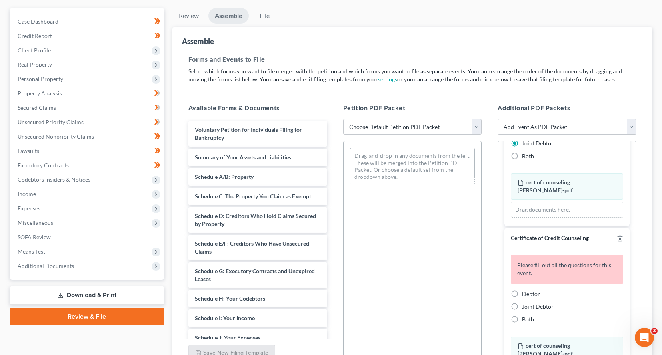
scroll to position [68, 0]
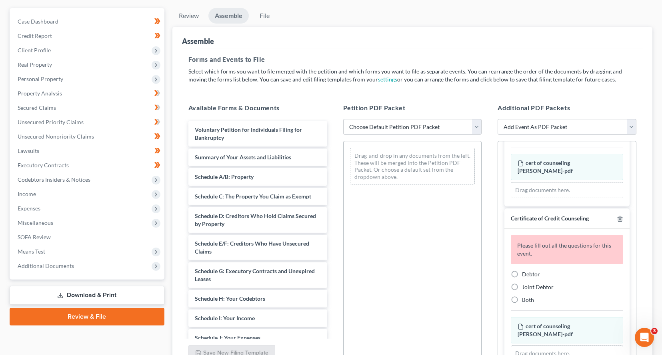
click at [522, 271] on label "Debtor" at bounding box center [531, 275] width 18 height 8
click at [525, 271] on input "Debtor" at bounding box center [527, 273] width 5 height 5
radio input "true"
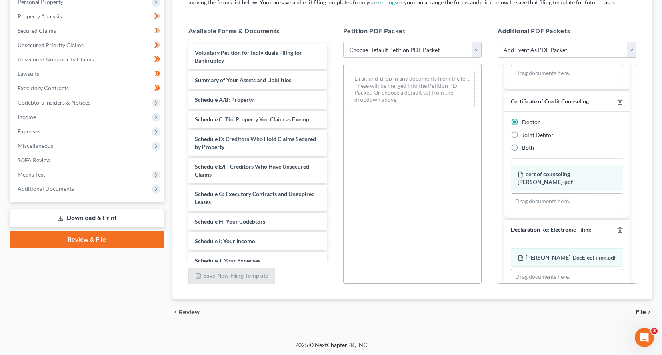
scroll to position [184, 0]
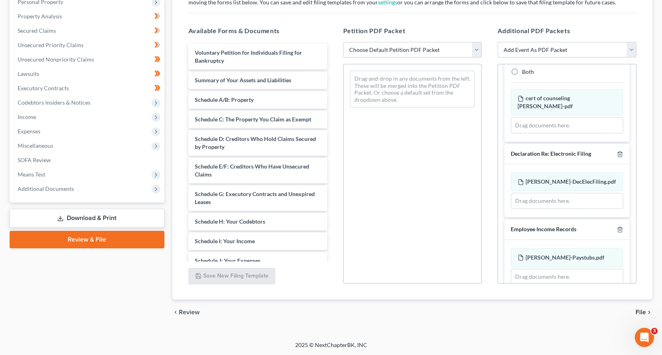
click at [343, 42] on select "Choose Default Petition PDF Packet Complete Bankruptcy Petition (all forms and …" at bounding box center [412, 50] width 139 height 16
select select "0"
click option "Complete Bankruptcy Petition (all forms and schedules)" at bounding box center [0, 0] width 0 height 0
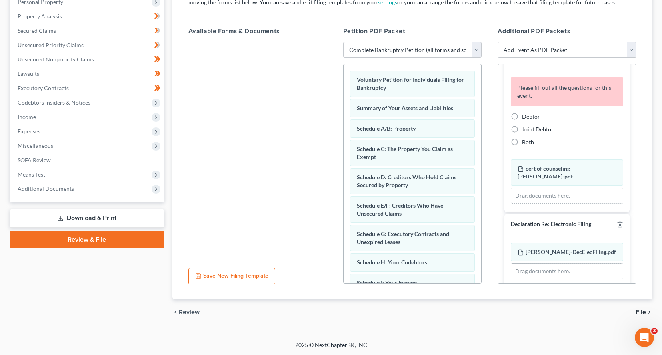
click at [522, 113] on label "Debtor" at bounding box center [531, 117] width 18 height 8
click at [525, 113] on input "Debtor" at bounding box center [527, 115] width 5 height 5
radio input "true"
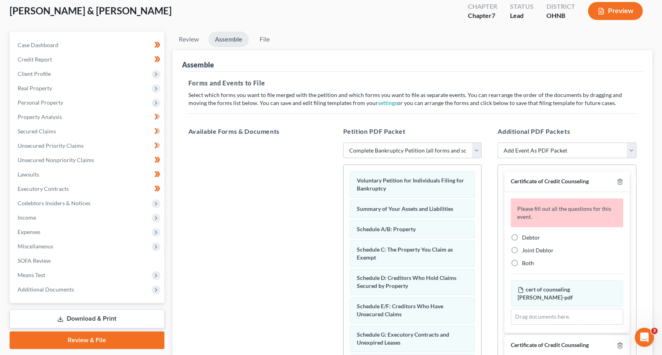
scroll to position [44, 0]
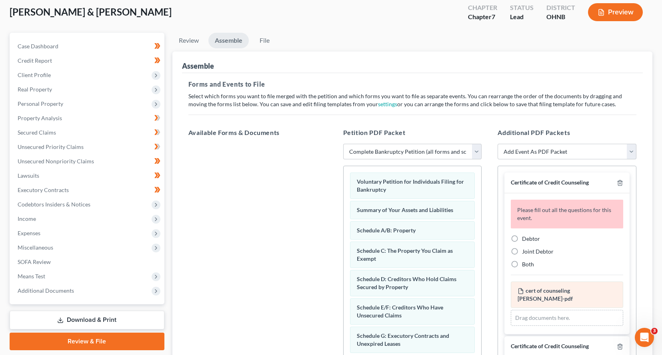
drag, startPoint x: 513, startPoint y: 248, endPoint x: 522, endPoint y: 252, distance: 9.8
click at [522, 248] on label "Joint Debtor" at bounding box center [538, 252] width 32 height 8
click at [525, 248] on input "Joint Debtor" at bounding box center [527, 250] width 5 height 5
radio input "true"
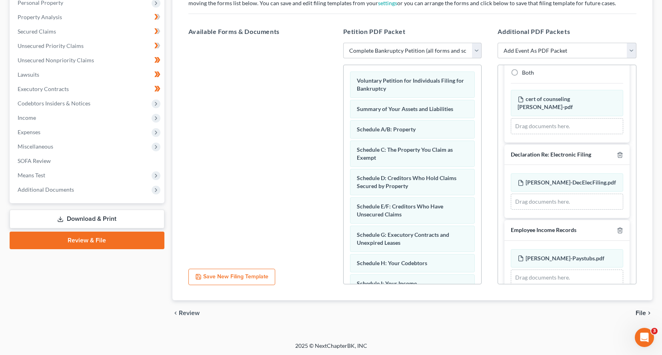
scroll to position [146, 0]
click at [638, 311] on span "File" at bounding box center [640, 312] width 10 height 6
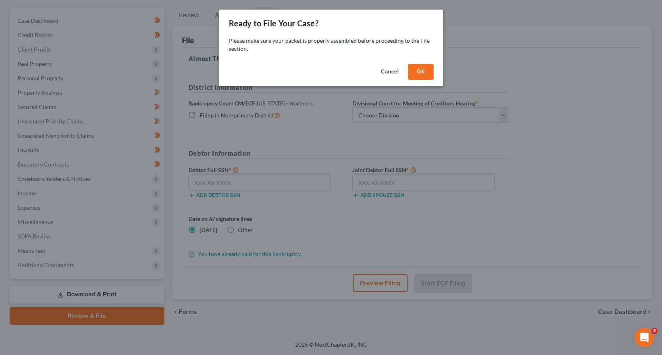
scroll to position [69, 0]
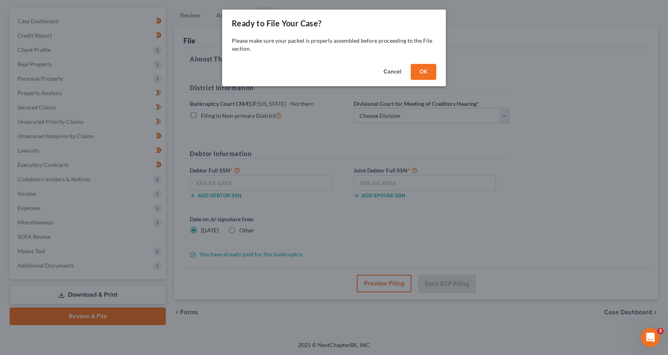
click at [421, 67] on button "OK" at bounding box center [424, 72] width 26 height 16
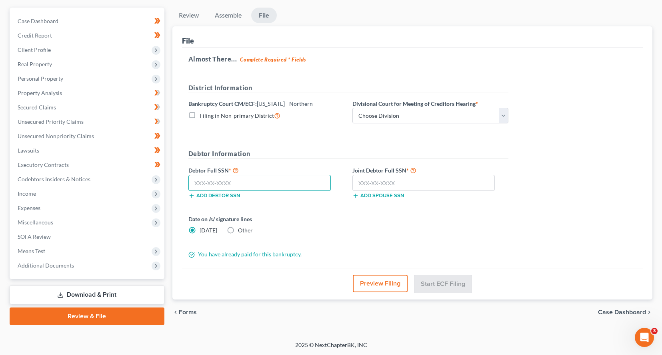
click at [243, 185] on input "text" at bounding box center [259, 183] width 142 height 16
type input "314-76-7277"
click at [352, 108] on select "Choose Division Akron Canton Cleveland Toledo Youngstown" at bounding box center [430, 116] width 156 height 16
select select "3"
click option "[GEOGRAPHIC_DATA]" at bounding box center [0, 0] width 0 height 0
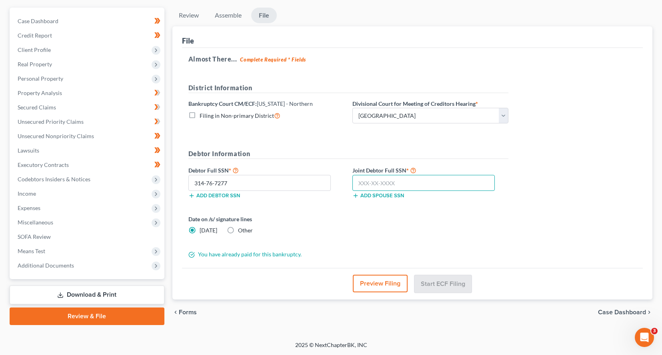
click at [399, 180] on input "text" at bounding box center [423, 183] width 142 height 16
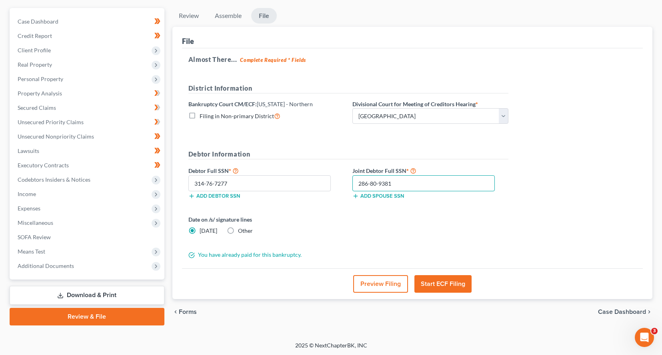
type input "286-80-9381"
click at [445, 286] on button "Start ECF Filing" at bounding box center [442, 284] width 57 height 18
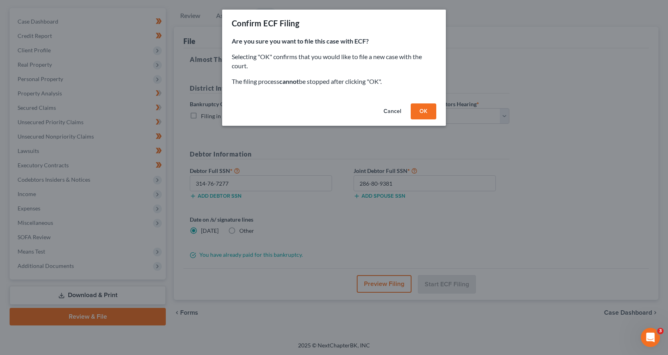
click at [421, 109] on button "OK" at bounding box center [424, 112] width 26 height 16
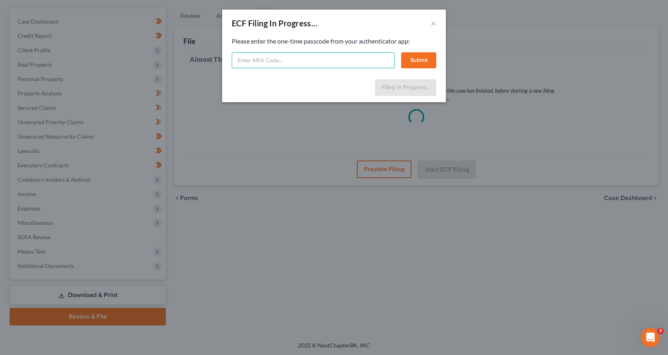
click at [274, 58] on input "text" at bounding box center [313, 60] width 163 height 16
type input "pkkk-w0kr-jtu0-5sdj"
click at [430, 66] on button "Submit" at bounding box center [418, 60] width 35 height 16
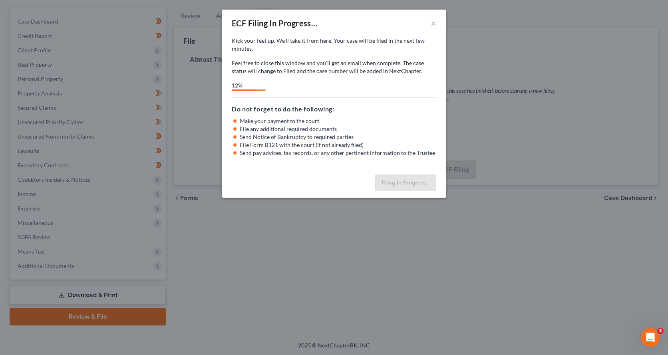
select select "3"
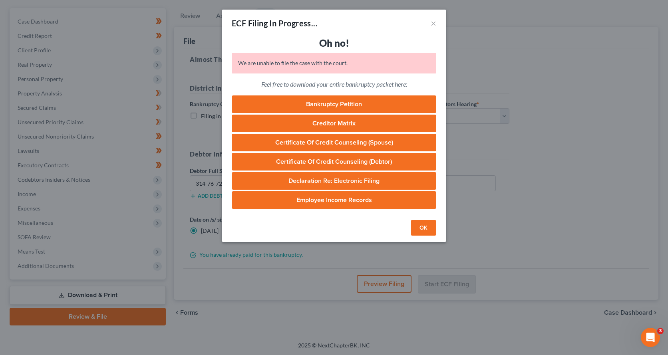
click at [341, 109] on link "Bankruptcy Petition" at bounding box center [334, 105] width 205 height 18
click at [433, 23] on button "×" at bounding box center [434, 23] width 6 height 10
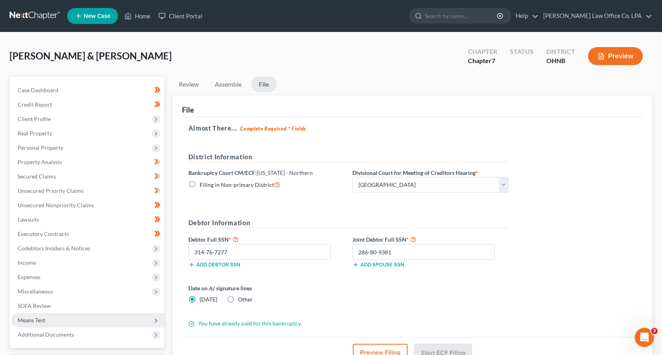
scroll to position [69, 0]
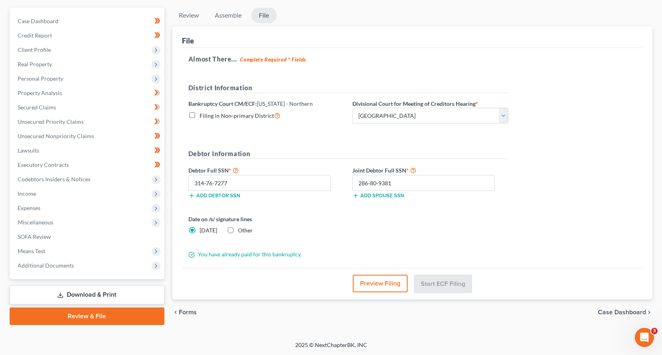
click at [644, 341] on icon "Open Intercom Messenger" at bounding box center [644, 337] width 13 height 13
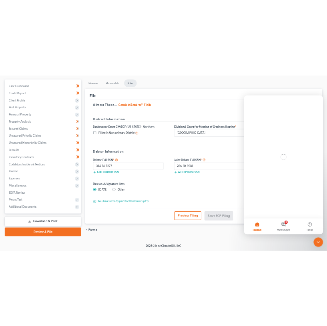
scroll to position [0, 0]
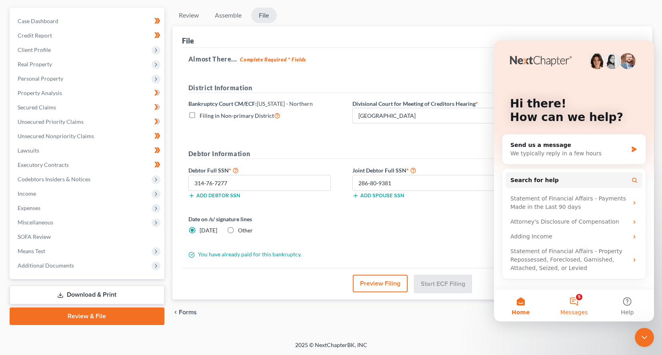
click at [570, 306] on button "5 Messages" at bounding box center [573, 306] width 53 height 32
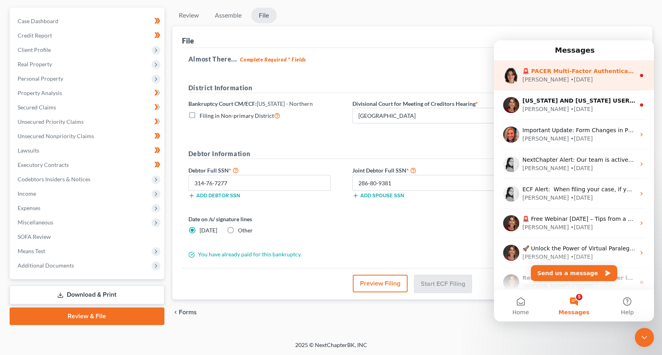
click at [561, 83] on div "Emma • 6d ago" at bounding box center [578, 80] width 113 height 8
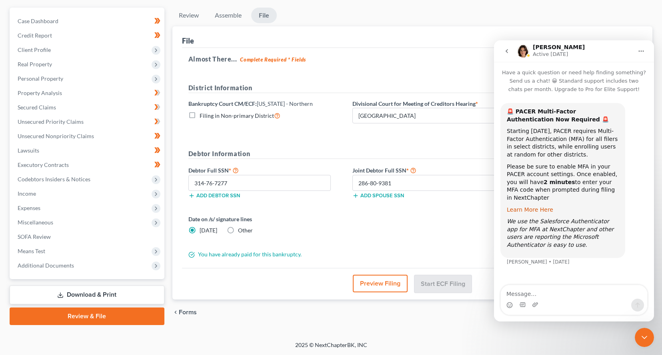
click at [526, 207] on link "Learn More Here" at bounding box center [529, 210] width 46 height 6
drag, startPoint x: 362, startPoint y: 334, endPoint x: 374, endPoint y: 322, distance: 16.7
click at [370, 326] on div "Maag, Johnny & Cherie Upgraded Chapter Chapter 7 Status District OHNB Preview P…" at bounding box center [331, 152] width 662 height 378
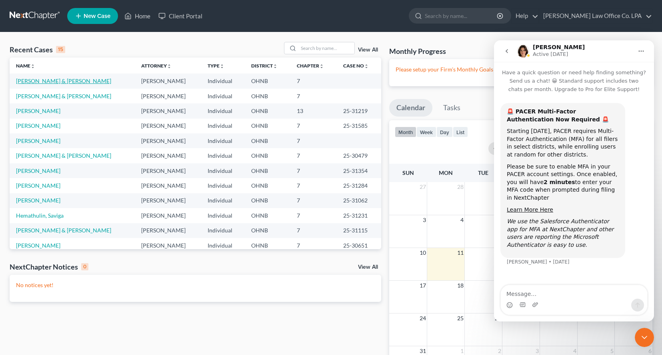
click at [35, 82] on link "[PERSON_NAME] & [PERSON_NAME]" at bounding box center [63, 81] width 95 height 7
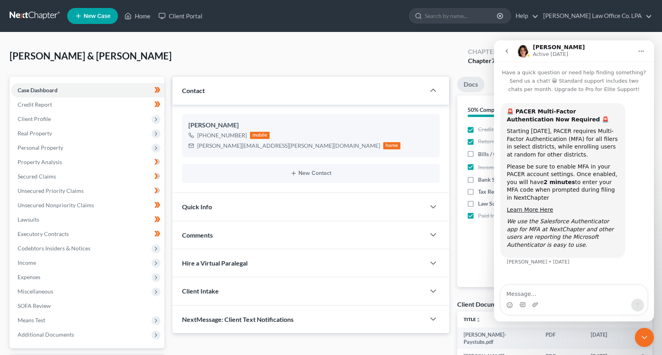
click at [638, 50] on button "Home" at bounding box center [640, 51] width 15 height 15
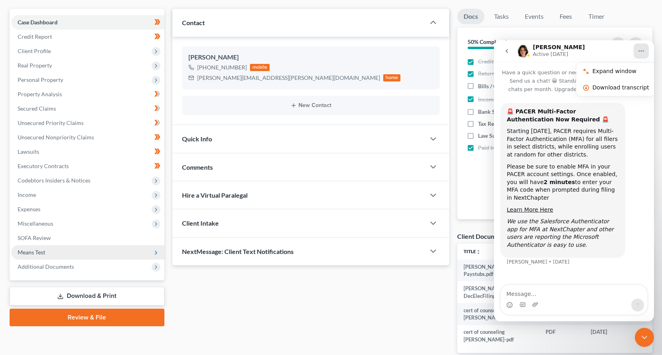
scroll to position [80, 0]
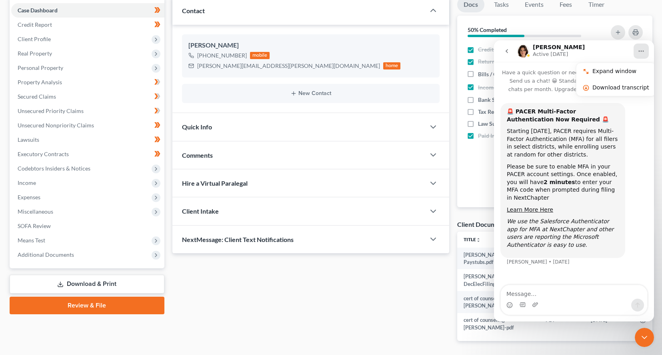
click at [98, 303] on link "Review & File" at bounding box center [87, 306] width 155 height 18
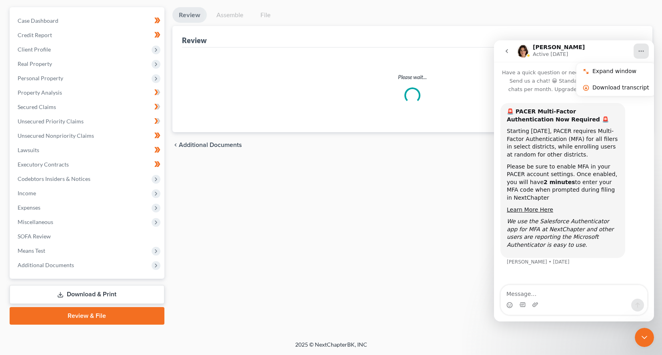
scroll to position [69, 0]
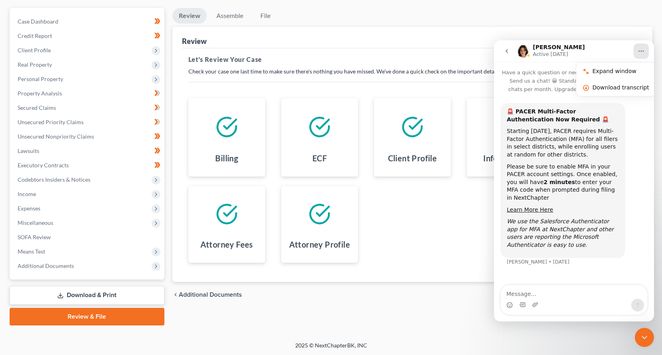
click at [508, 50] on icon "go back" at bounding box center [506, 51] width 6 height 6
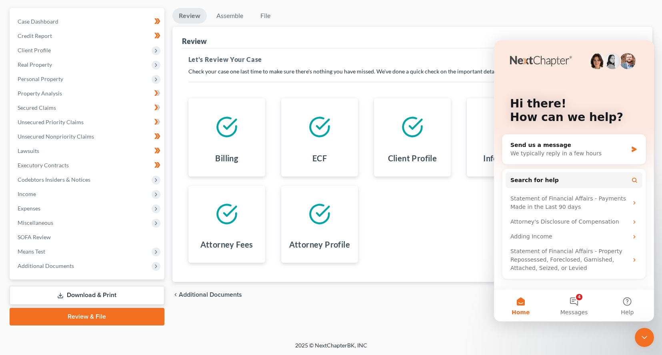
click at [650, 339] on div "Close Intercom Messenger" at bounding box center [643, 337] width 19 height 19
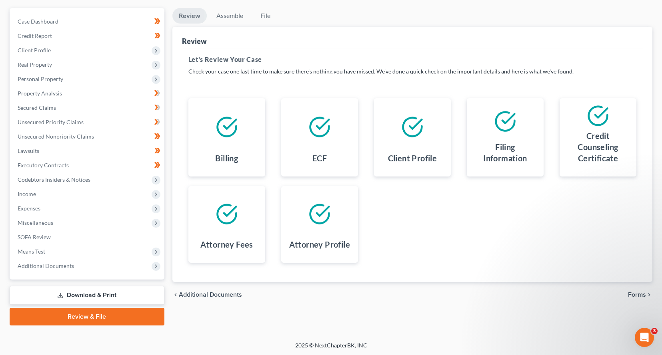
scroll to position [0, 0]
click at [636, 292] on span "Forms" at bounding box center [637, 295] width 18 height 6
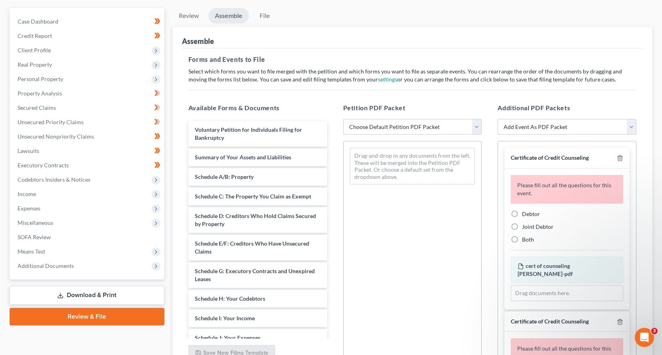
drag, startPoint x: 477, startPoint y: 124, endPoint x: 468, endPoint y: 126, distance: 9.3
click at [343, 119] on select "Choose Default Petition PDF Packet Complete Bankruptcy Petition (all forms and …" at bounding box center [412, 127] width 139 height 16
select select "0"
click option "Complete Bankruptcy Petition (all forms and schedules)" at bounding box center [0, 0] width 0 height 0
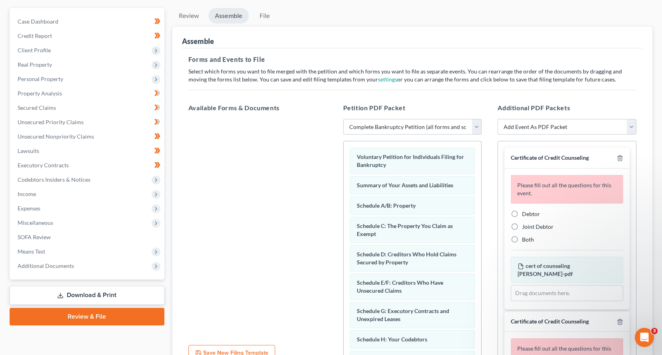
click at [522, 211] on label "Debtor" at bounding box center [531, 214] width 18 height 8
click at [525, 211] on input "Debtor" at bounding box center [527, 212] width 5 height 5
radio input "true"
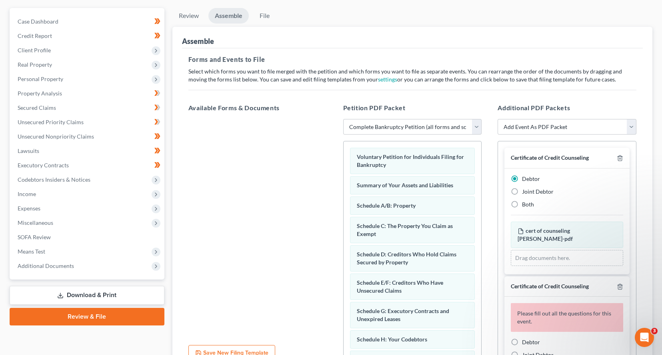
drag, startPoint x: 514, startPoint y: 188, endPoint x: 528, endPoint y: 191, distance: 14.2
click at [522, 190] on label "Joint Debtor" at bounding box center [538, 192] width 32 height 8
drag, startPoint x: 513, startPoint y: 189, endPoint x: 514, endPoint y: 180, distance: 8.9
click at [522, 189] on label "Joint Debtor" at bounding box center [538, 192] width 32 height 8
click at [525, 189] on input "Joint Debtor" at bounding box center [527, 190] width 5 height 5
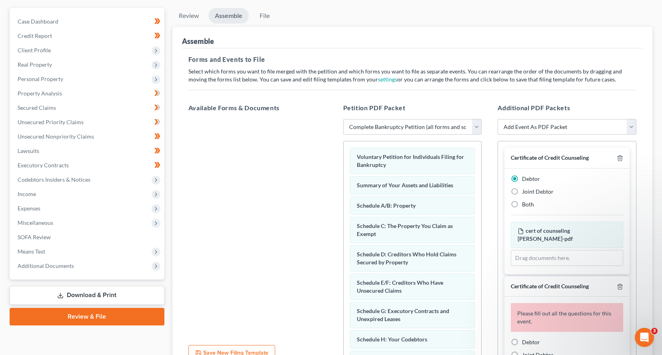
radio input "true"
click at [522, 177] on label "Debtor" at bounding box center [531, 179] width 18 height 8
click at [525, 177] on input "Debtor" at bounding box center [527, 177] width 5 height 5
radio input "true"
click at [522, 190] on label "Joint Debtor" at bounding box center [538, 192] width 32 height 8
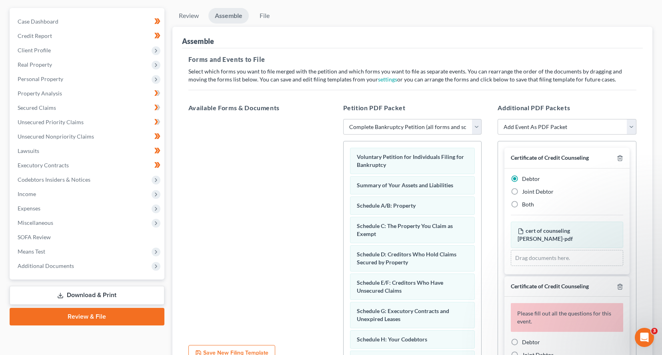
click at [525, 190] on input "Joint Debtor" at bounding box center [527, 190] width 5 height 5
radio input "true"
radio input "false"
click at [522, 193] on label "Joint Debtor" at bounding box center [538, 192] width 32 height 8
click at [525, 193] on input "Joint Debtor" at bounding box center [527, 190] width 5 height 5
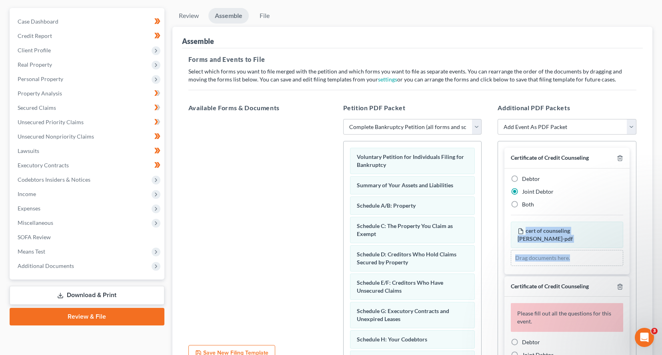
drag, startPoint x: 629, startPoint y: 189, endPoint x: 628, endPoint y: 233, distance: 43.2
click at [632, 241] on div "Certificate of Credit Counseling Debtor Joint Debtor Both cert of counseling [P…" at bounding box center [566, 251] width 139 height 220
drag, startPoint x: 638, startPoint y: 215, endPoint x: 634, endPoint y: 216, distance: 4.1
click at [636, 218] on div "Additional PDF Packets Add Event As PDF Packet 20 Largest Unsecured Creditors A…" at bounding box center [566, 232] width 155 height 271
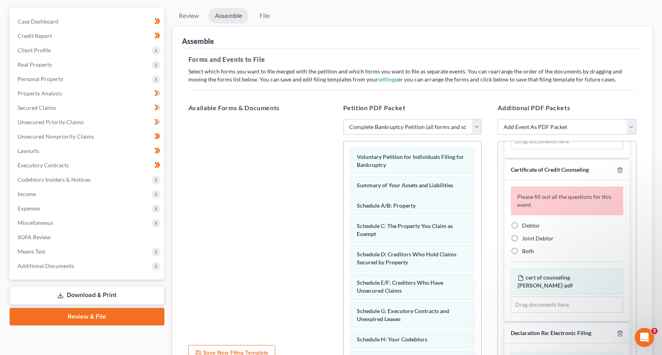
scroll to position [119, 0]
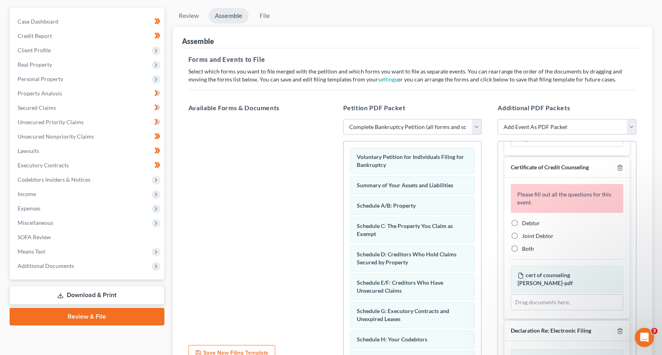
drag, startPoint x: 516, startPoint y: 214, endPoint x: 525, endPoint y: 213, distance: 8.8
click at [522, 219] on label "Debtor" at bounding box center [531, 223] width 18 height 8
click at [525, 219] on input "Debtor" at bounding box center [527, 221] width 5 height 5
radio input "true"
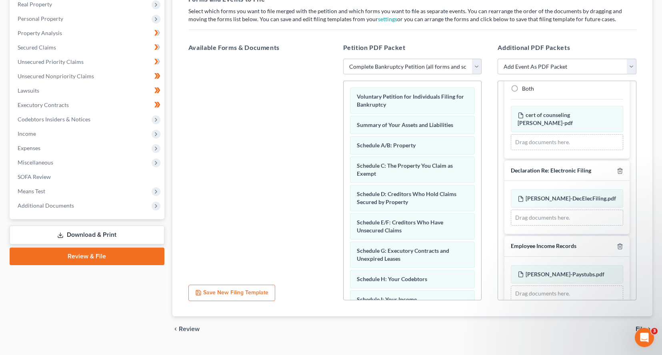
scroll to position [146, 0]
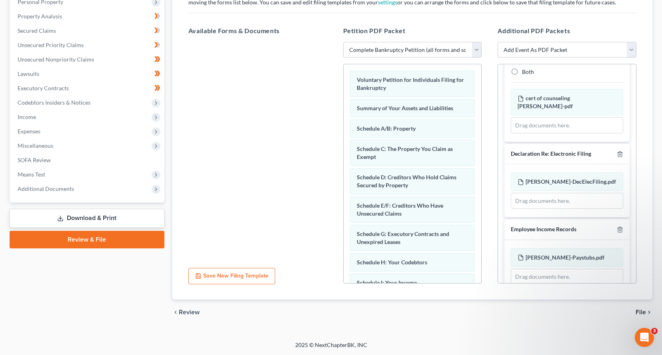
click at [641, 312] on span "File" at bounding box center [640, 312] width 10 height 6
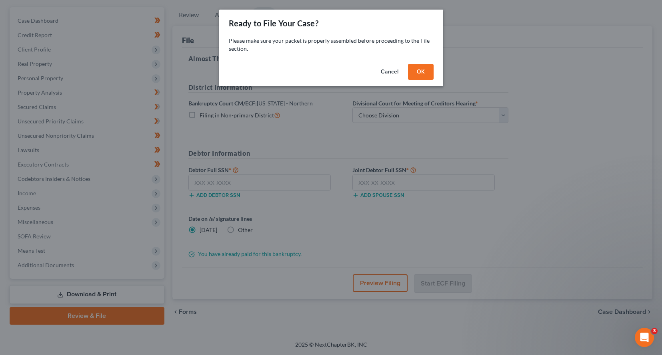
scroll to position [69, 0]
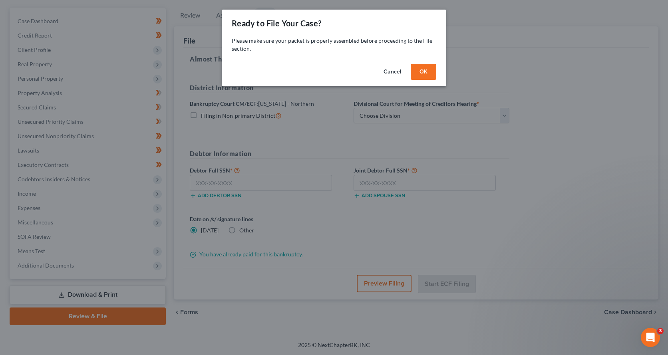
click at [429, 71] on button "OK" at bounding box center [424, 72] width 26 height 16
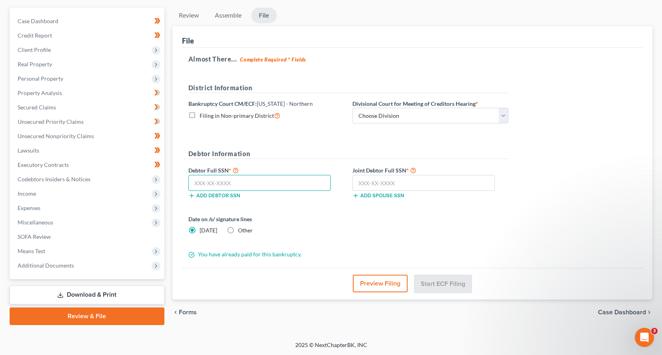
click at [249, 176] on input "text" at bounding box center [259, 183] width 142 height 16
type input "314-76-7277"
click at [389, 183] on input "text" at bounding box center [423, 183] width 142 height 16
type input "286-80-9381"
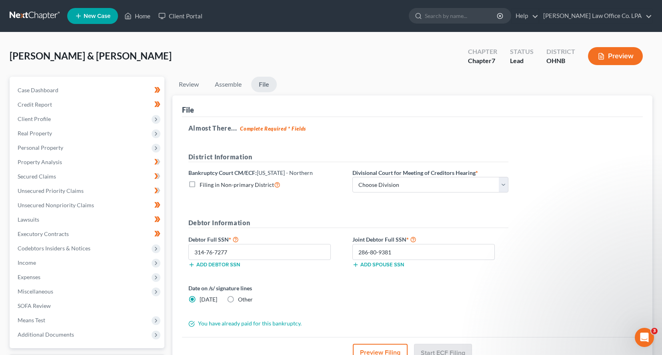
click at [622, 54] on button "Preview" at bounding box center [615, 56] width 55 height 18
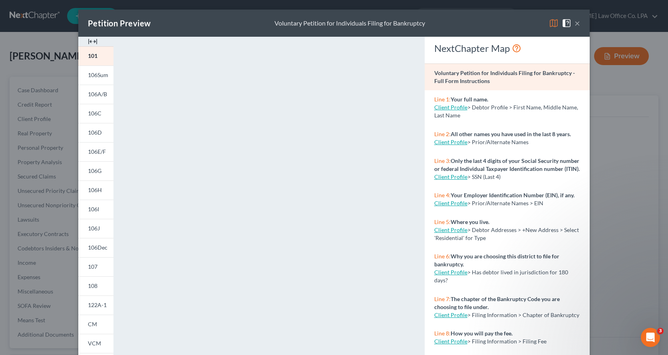
click at [575, 23] on button "×" at bounding box center [578, 23] width 6 height 10
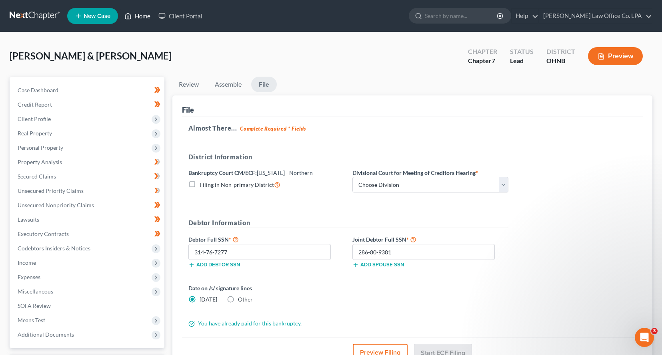
drag, startPoint x: 137, startPoint y: 10, endPoint x: 171, endPoint y: 26, distance: 37.4
click at [137, 12] on link "Home" at bounding box center [137, 16] width 34 height 14
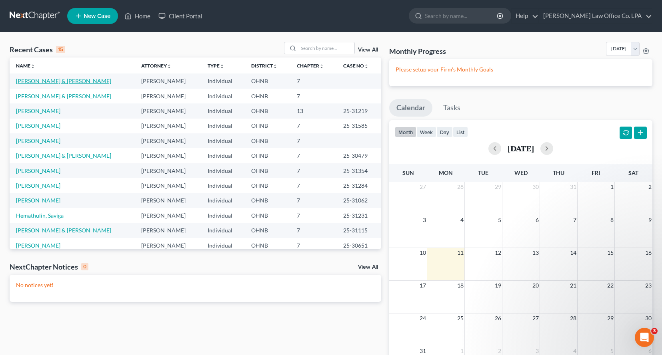
click at [40, 79] on link "[PERSON_NAME] & [PERSON_NAME]" at bounding box center [63, 81] width 95 height 7
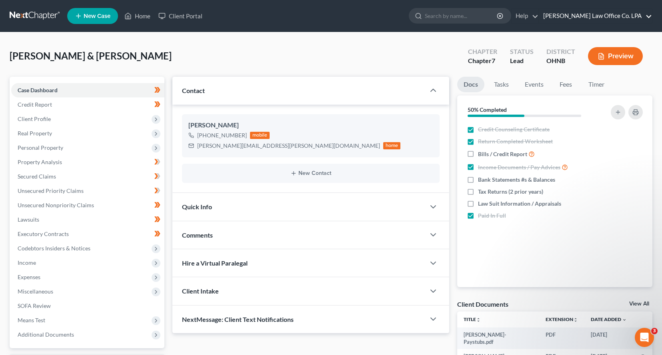
click at [650, 13] on link "[PERSON_NAME] Law Office Co. LPA" at bounding box center [595, 16] width 113 height 14
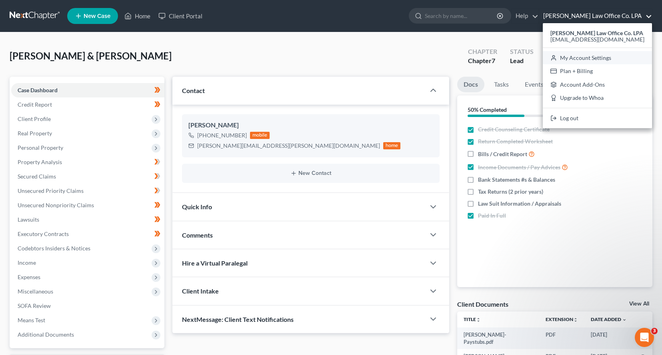
click at [611, 55] on link "My Account Settings" at bounding box center [596, 58] width 109 height 14
select select "61"
select select "24"
select select "36"
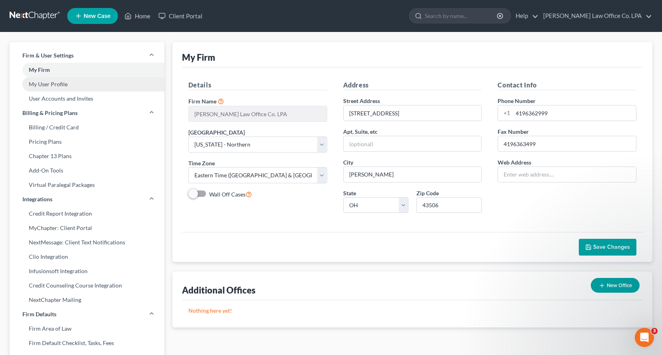
click at [55, 84] on link "My User Profile" at bounding box center [87, 84] width 155 height 14
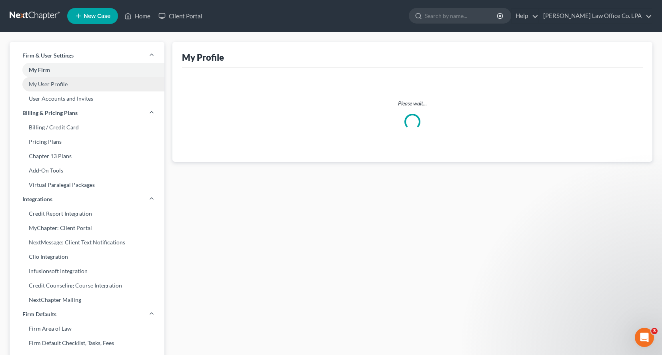
select select "36"
select select "61"
select select "attorney"
select select "1"
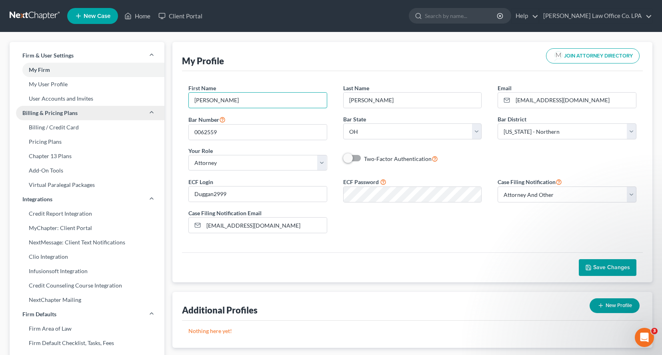
drag, startPoint x: 217, startPoint y: 99, endPoint x: 164, endPoint y: 109, distance: 54.1
type input "P"
type input "[PERSON_NAME]"
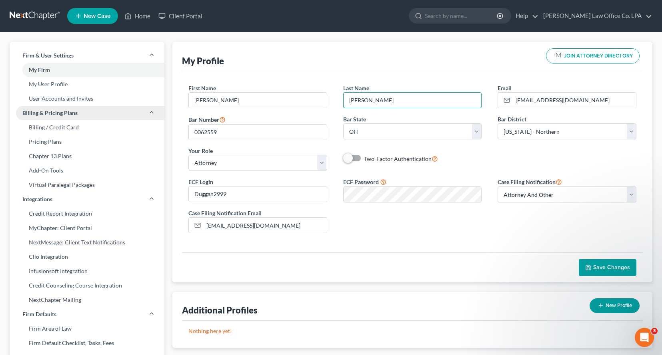
type input "[PERSON_NAME]"
type input "0105589"
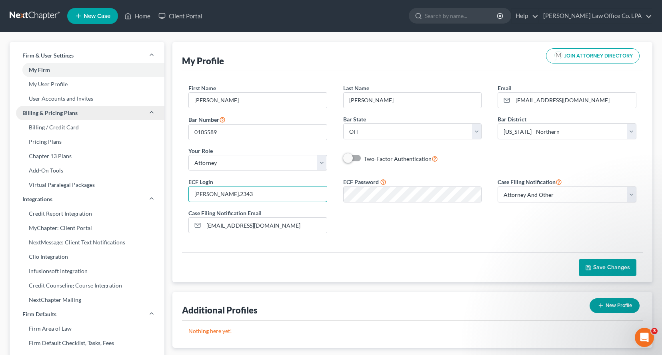
type input "[PERSON_NAME].2343"
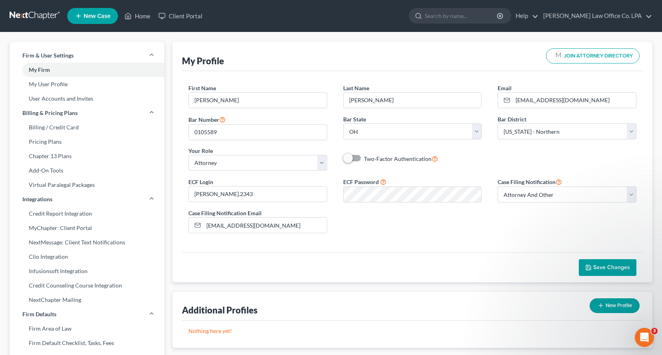
click at [602, 263] on button "Save Changes" at bounding box center [607, 267] width 58 height 17
click at [61, 96] on link "User Accounts and Invites" at bounding box center [87, 99] width 155 height 14
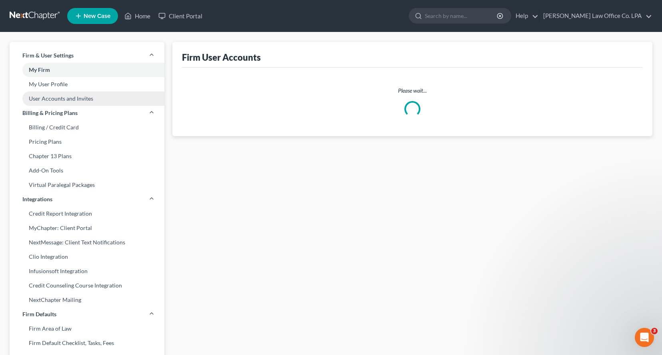
select select "0"
select select "1"
select select "0"
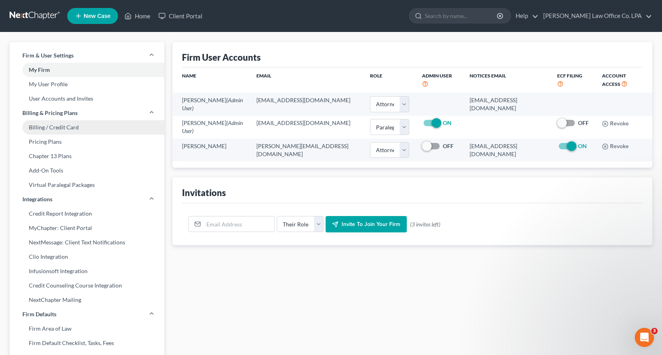
click at [72, 128] on link "Billing / Credit Card" at bounding box center [87, 127] width 155 height 14
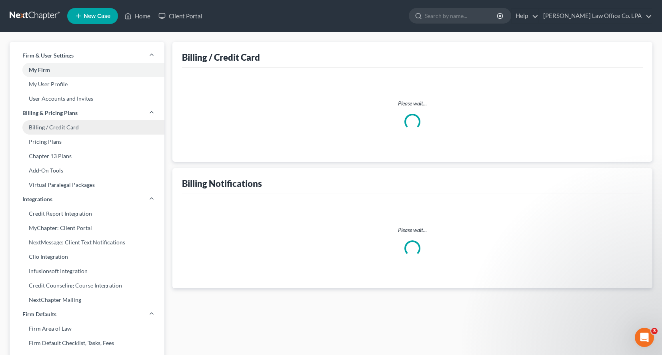
select select "36"
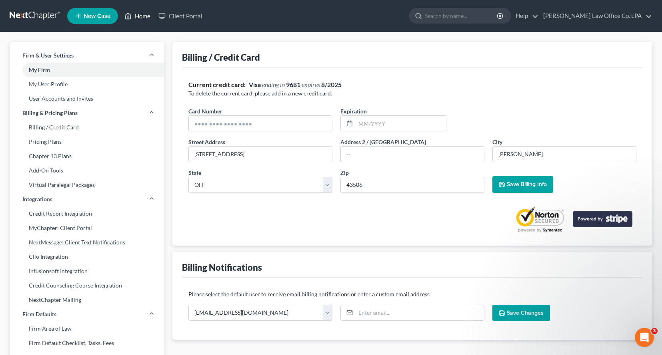
click at [141, 12] on link "Home" at bounding box center [137, 16] width 34 height 14
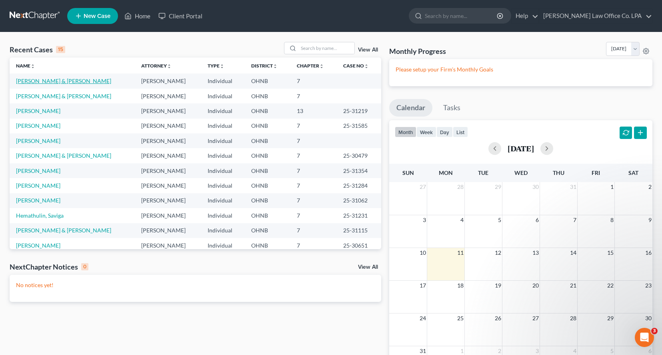
click at [52, 81] on link "[PERSON_NAME] & [PERSON_NAME]" at bounding box center [63, 81] width 95 height 7
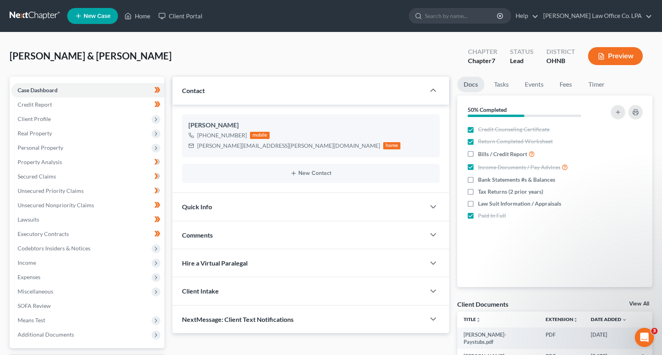
scroll to position [80, 0]
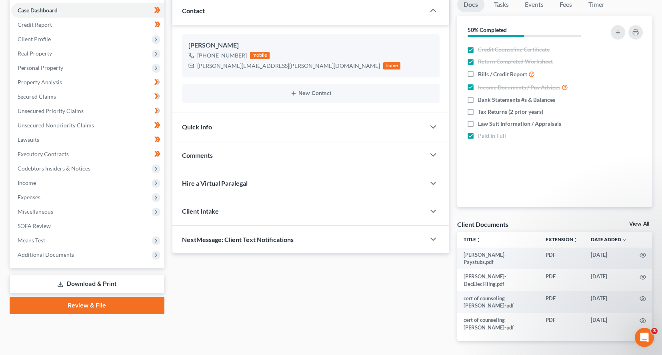
click at [134, 302] on link "Review & File" at bounding box center [87, 306] width 155 height 18
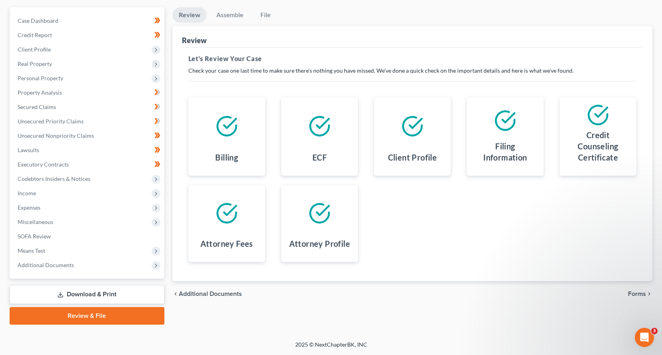
scroll to position [69, 0]
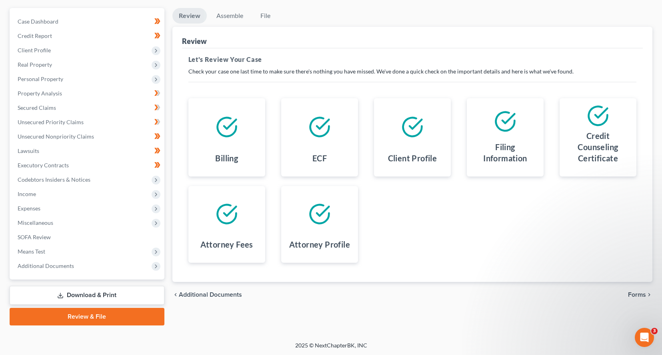
click at [639, 293] on span "Forms" at bounding box center [637, 295] width 18 height 6
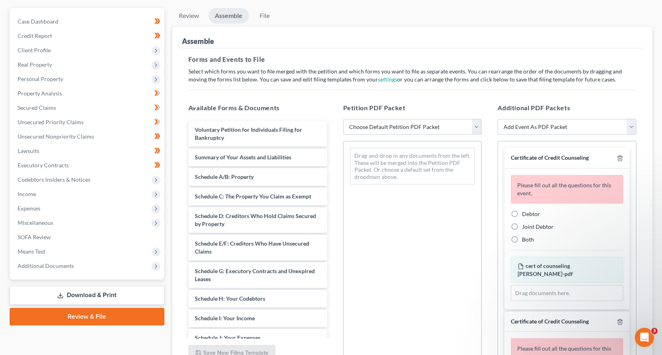
scroll to position [184, 0]
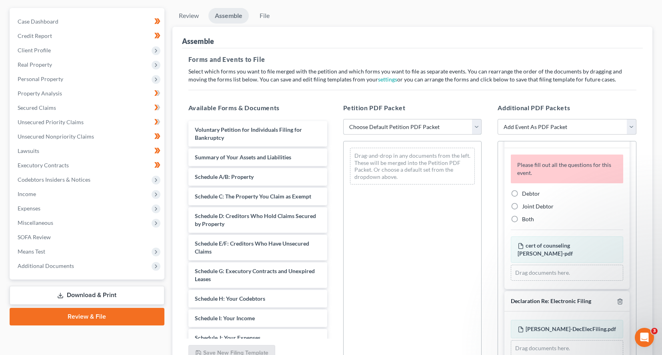
click at [343, 119] on select "Choose Default Petition PDF Packet Complete Bankruptcy Petition (all forms and …" at bounding box center [412, 127] width 139 height 16
select select "0"
click option "Complete Bankruptcy Petition (all forms and schedules)" at bounding box center [0, 0] width 0 height 0
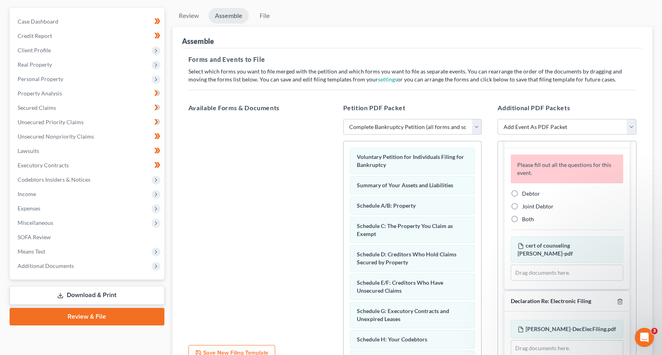
click at [522, 203] on label "Joint Debtor" at bounding box center [538, 207] width 32 height 8
click at [525, 203] on input "Joint Debtor" at bounding box center [527, 205] width 5 height 5
radio input "true"
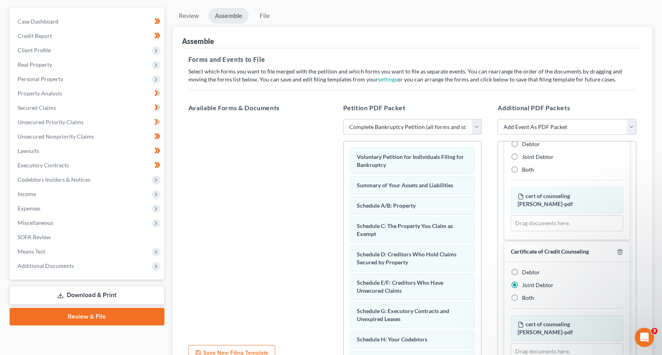
scroll to position [0, 0]
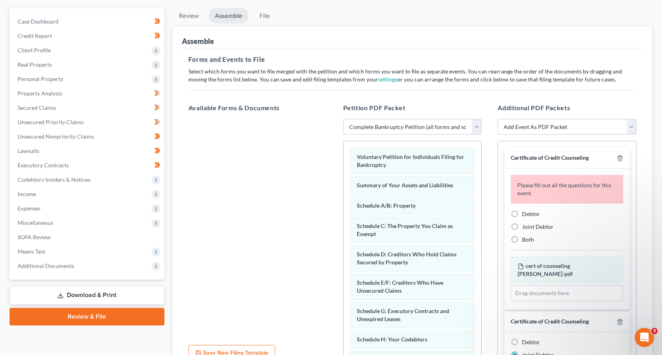
click at [522, 226] on label "Joint Debtor" at bounding box center [538, 227] width 32 height 8
click at [525, 226] on input "Joint Debtor" at bounding box center [527, 225] width 5 height 5
radio input "true"
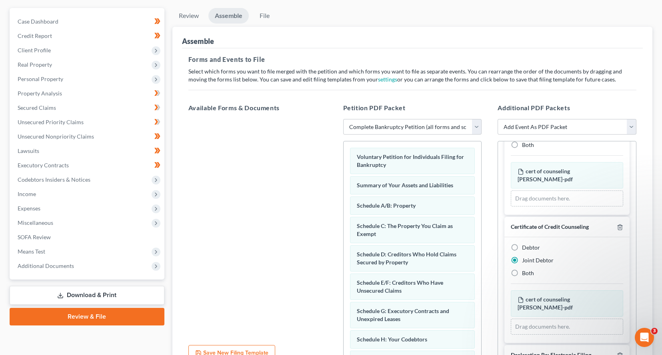
scroll to position [66, 0]
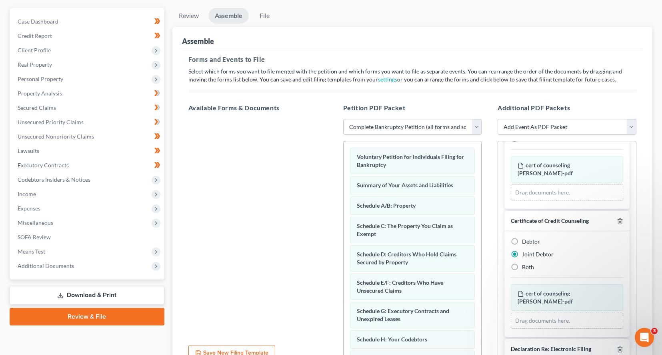
drag, startPoint x: 515, startPoint y: 233, endPoint x: 542, endPoint y: 236, distance: 26.6
click at [522, 238] on label "Debtor" at bounding box center [531, 242] width 18 height 8
click at [525, 238] on input "Debtor" at bounding box center [527, 240] width 5 height 5
radio input "true"
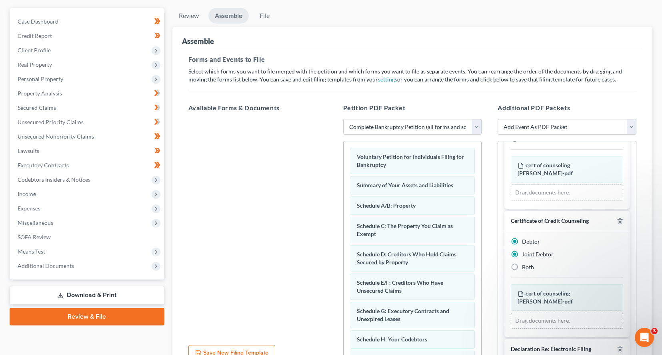
radio input "false"
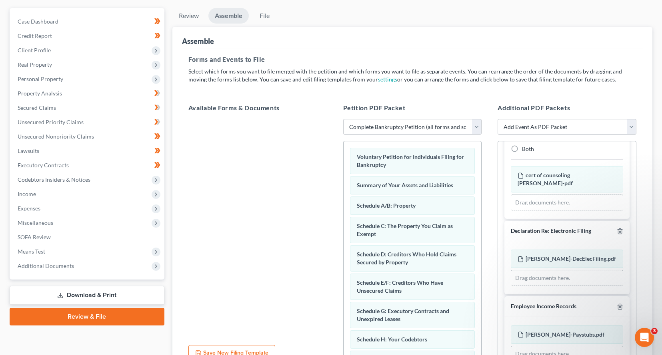
scroll to position [146, 0]
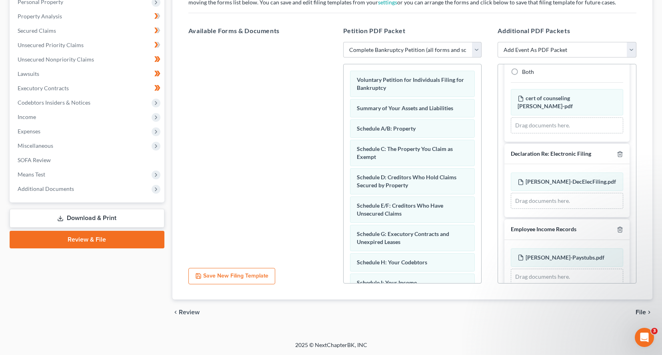
click at [638, 309] on span "File" at bounding box center [640, 312] width 10 height 6
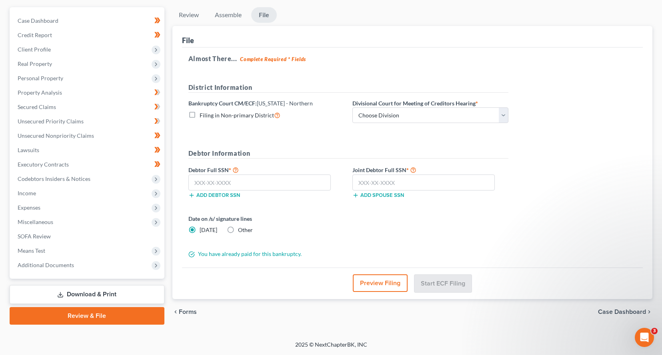
scroll to position [69, 0]
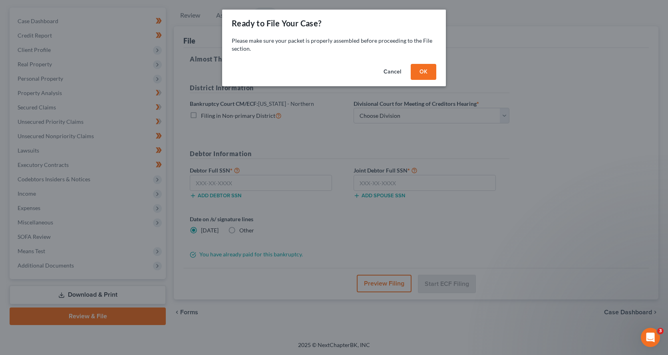
click at [423, 71] on button "OK" at bounding box center [424, 72] width 26 height 16
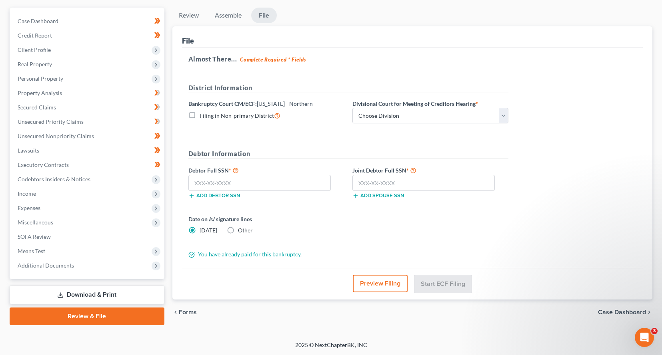
scroll to position [0, 0]
